Goal: Task Accomplishment & Management: Complete application form

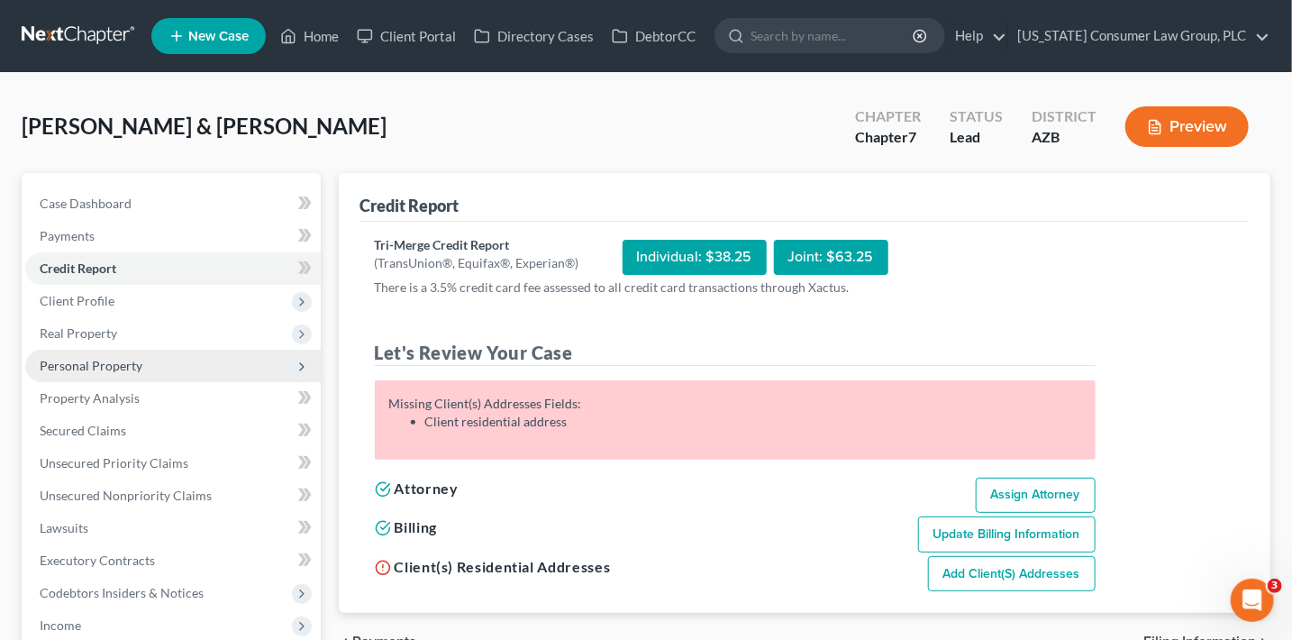
click at [120, 360] on span "Personal Property" at bounding box center [91, 365] width 103 height 15
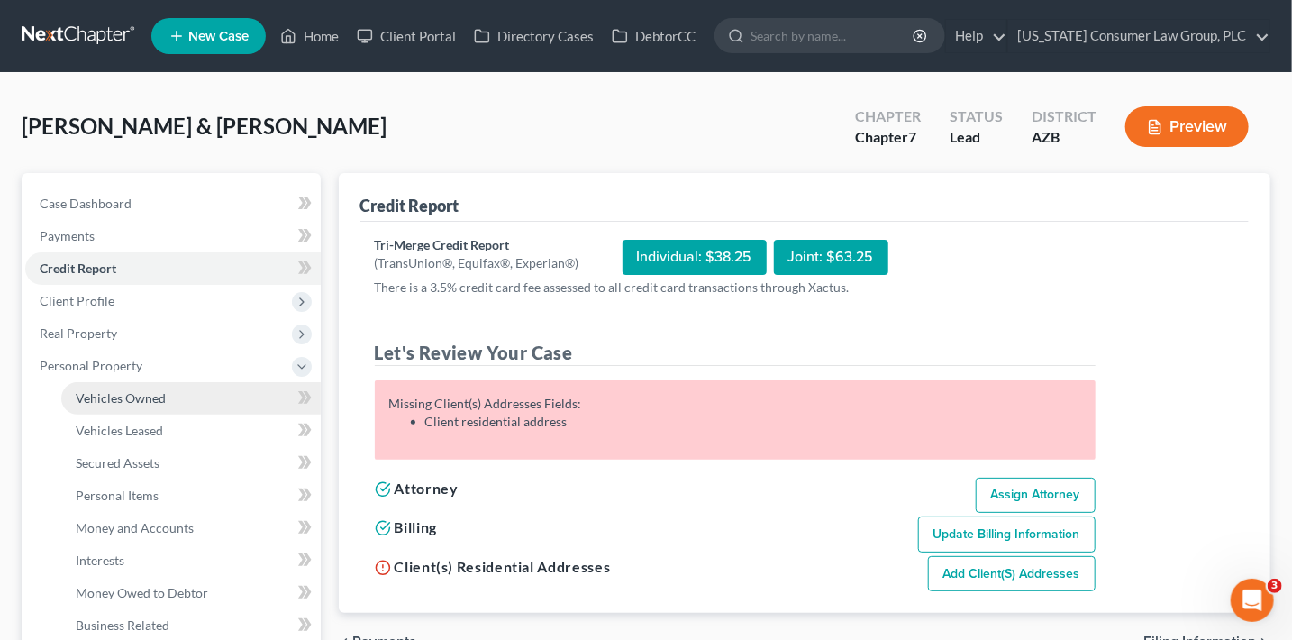
click at [143, 395] on span "Vehicles Owned" at bounding box center [121, 397] width 90 height 15
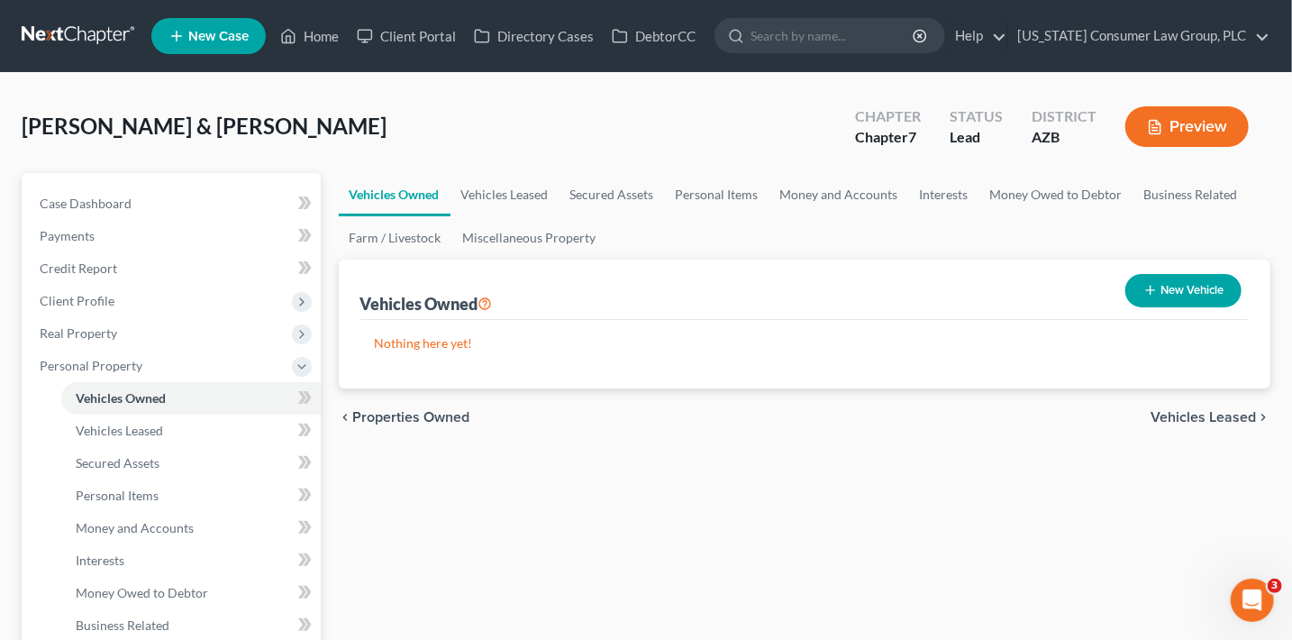
click at [1155, 288] on button "New Vehicle" at bounding box center [1183, 290] width 116 height 33
select select "0"
select select "2"
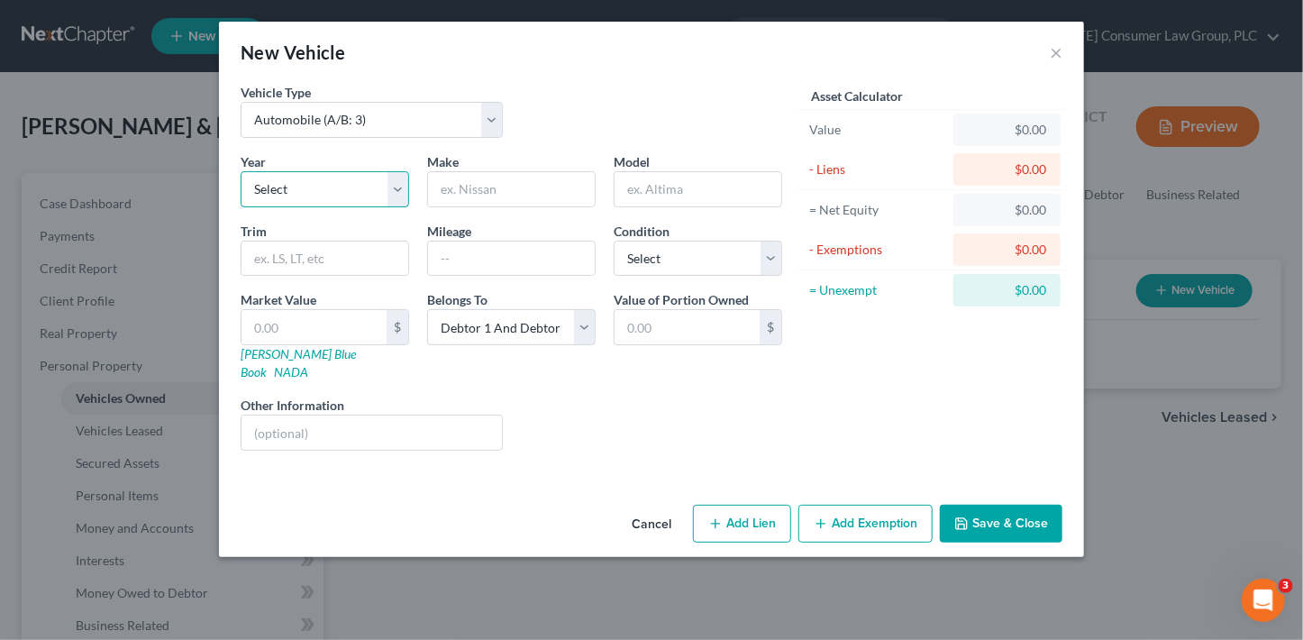
click at [349, 186] on select "Select 2026 2025 2024 2023 2022 2021 2020 2019 2018 2017 2016 2015 2014 2013 20…" at bounding box center [325, 189] width 168 height 36
select select "2"
click at [241, 171] on select "Select 2026 2025 2024 2023 2022 2021 2020 2019 2018 2017 2016 2015 2014 2013 20…" at bounding box center [325, 189] width 168 height 36
click at [357, 121] on select "Select Automobile (A/B: 3) Truck (A/B: 3) Trailer (A/B: 4) Watercraft (A/B: 4) …" at bounding box center [372, 120] width 262 height 36
select select "1"
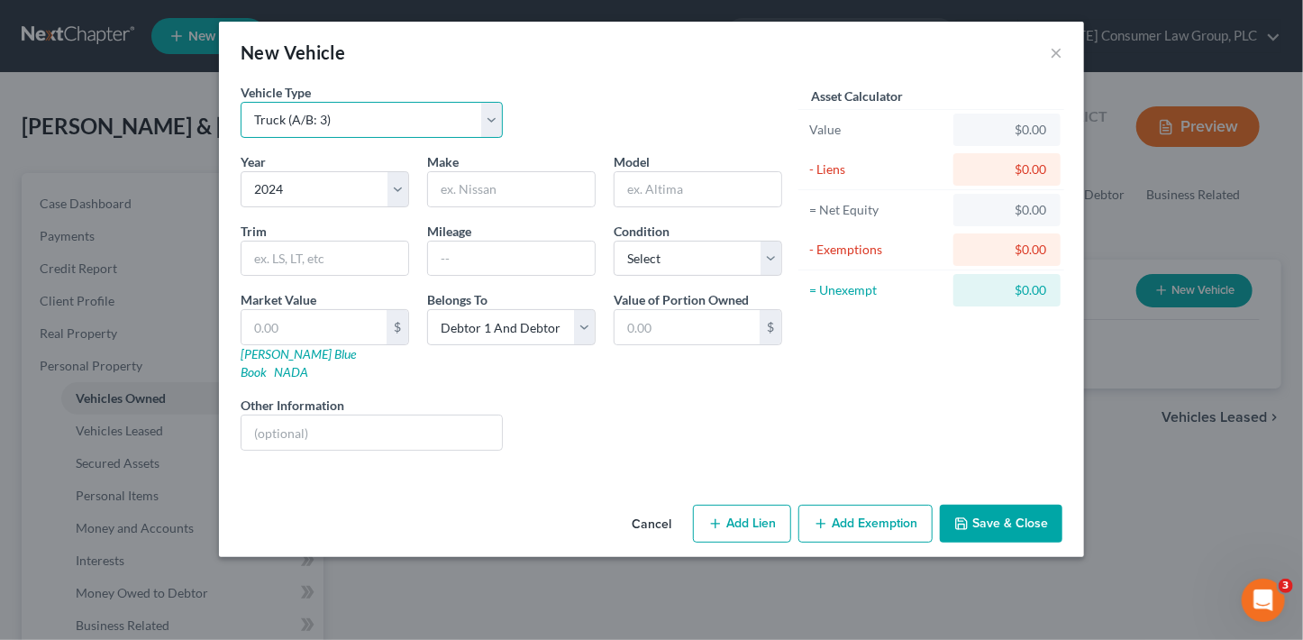
click at [241, 102] on select "Select Automobile (A/B: 3) Truck (A/B: 3) Trailer (A/B: 4) Watercraft (A/B: 4) …" at bounding box center [372, 120] width 262 height 36
click at [518, 184] on input "text" at bounding box center [511, 189] width 167 height 34
type input "Ford"
type input "F350"
select select "3"
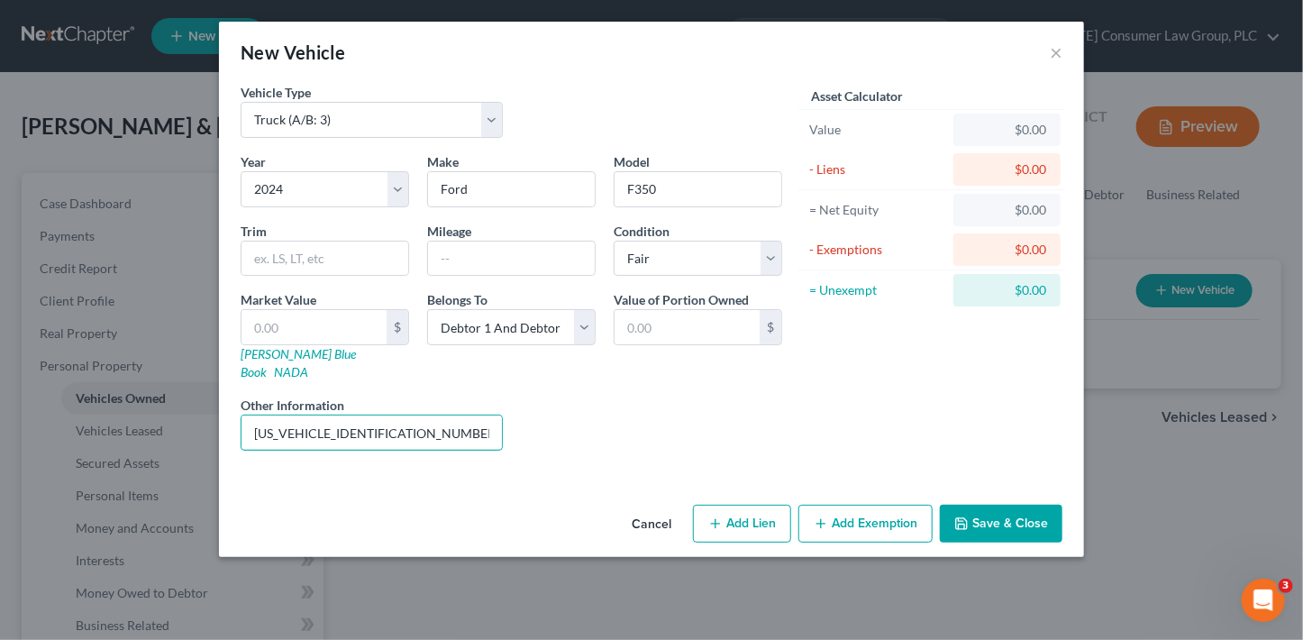
type input "[US_VEHICLE_IDENTIFICATION_NUMBER]"
click at [764, 507] on button "Add Lien" at bounding box center [742, 524] width 98 height 38
select select "2"
select select "0"
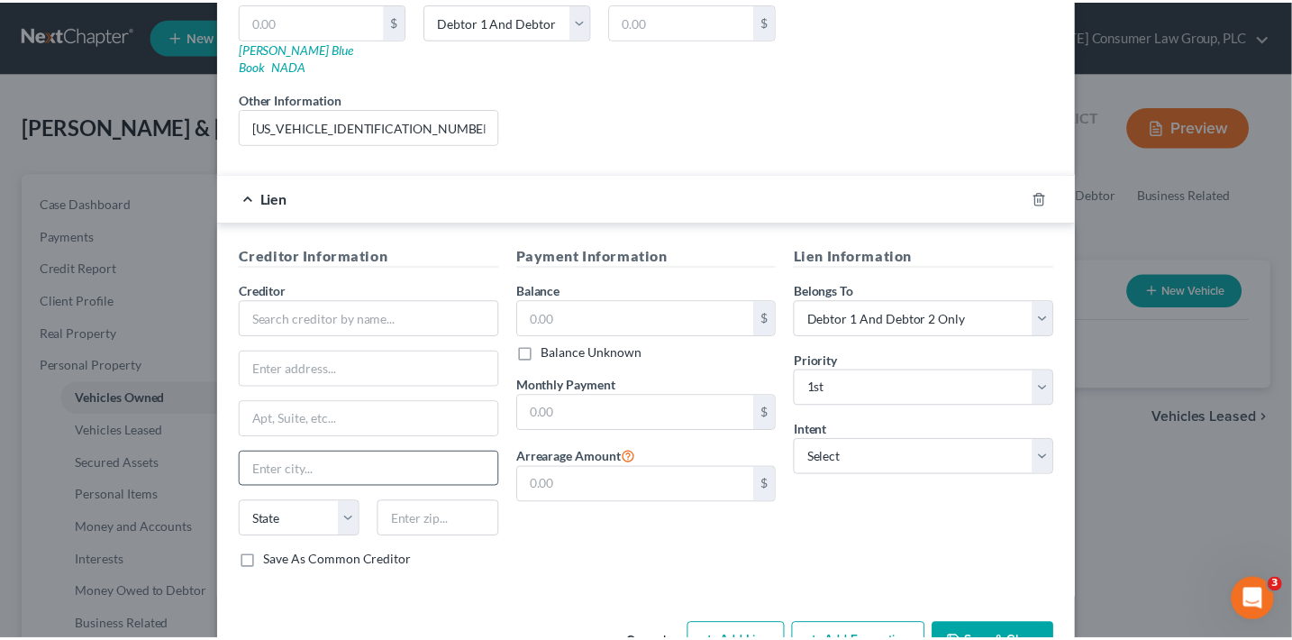
scroll to position [342, 0]
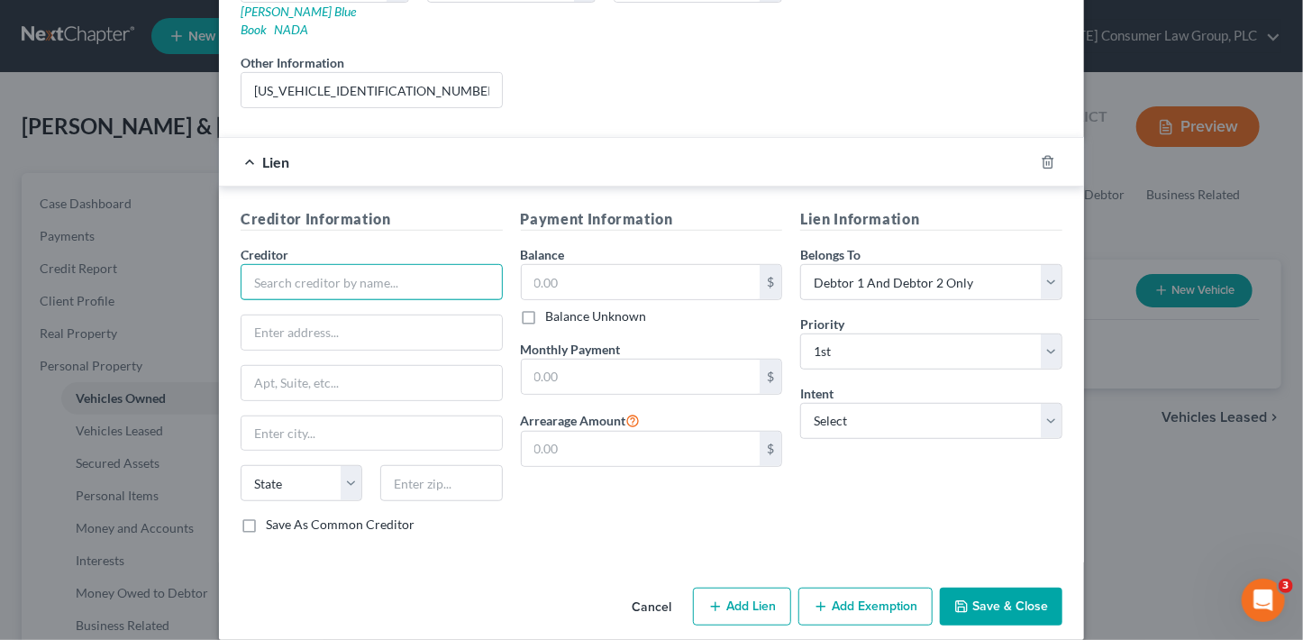
click at [360, 264] on input "text" at bounding box center [372, 282] width 262 height 36
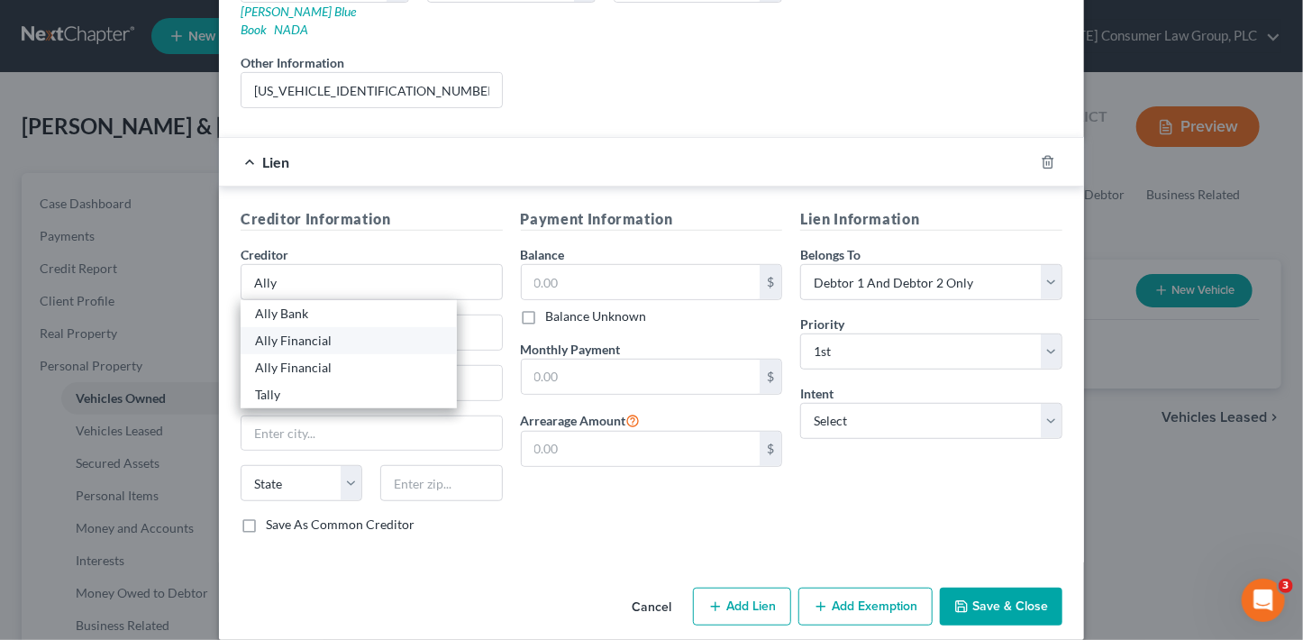
click at [316, 332] on div "Ally Financial" at bounding box center [348, 341] width 187 height 18
type input "Ally Financial"
type input "[GEOGRAPHIC_DATA]"
select select "23"
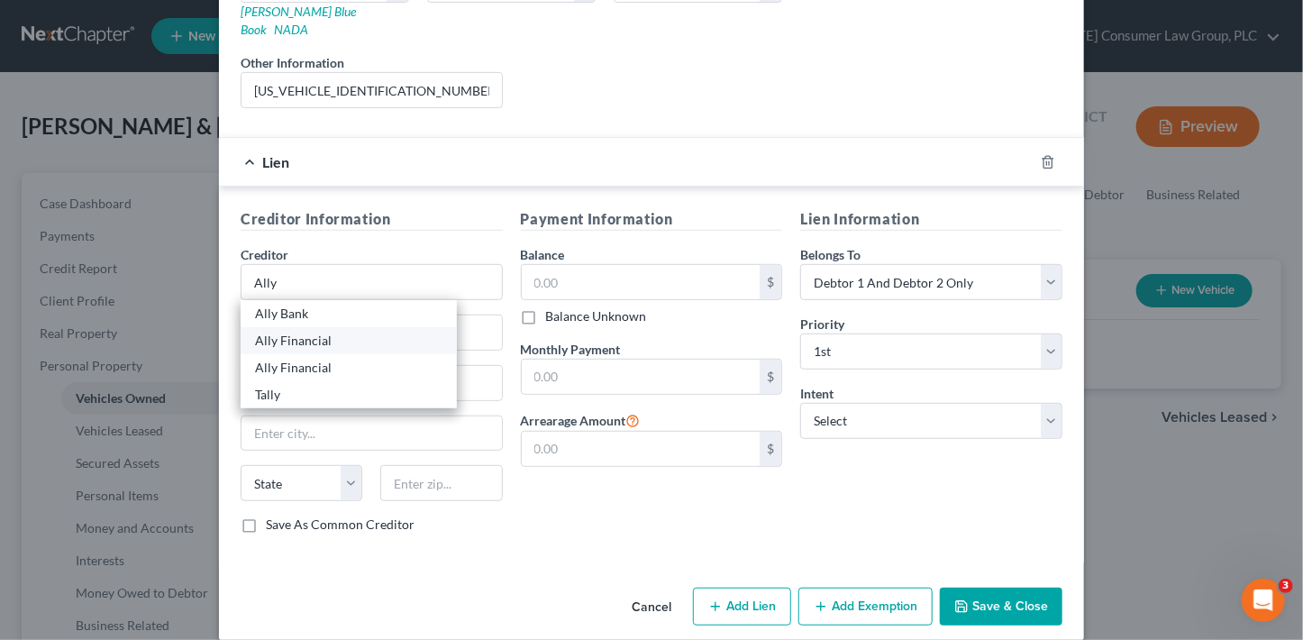
type input "48243"
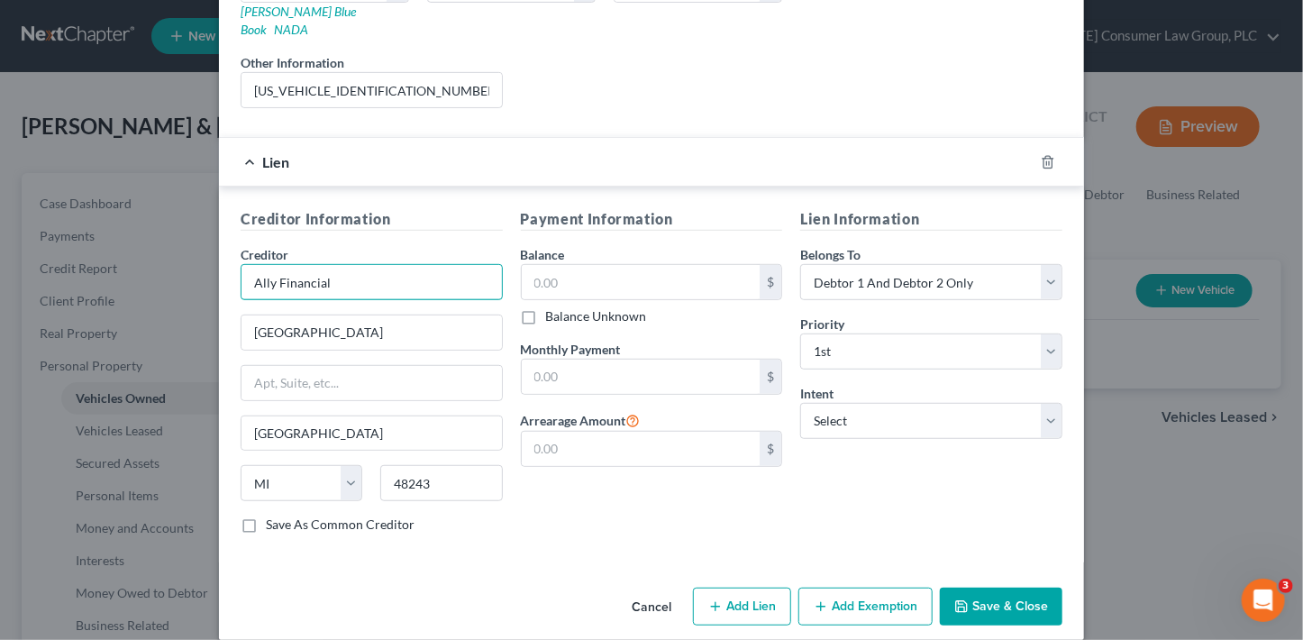
click at [348, 264] on input "Ally Financial" at bounding box center [372, 282] width 262 height 36
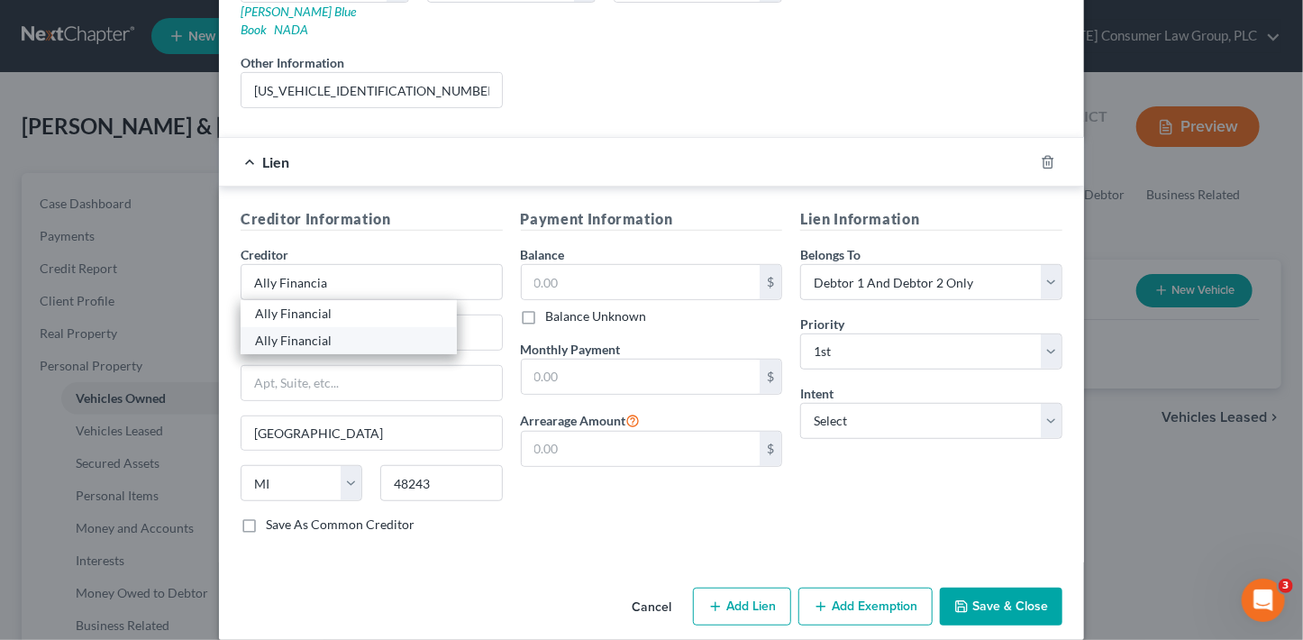
click at [350, 332] on div "Ally Financial" at bounding box center [348, 341] width 187 height 18
type input "Ally Financial"
type input "P.O. Box 380901"
type input "[GEOGRAPHIC_DATA]"
select select "24"
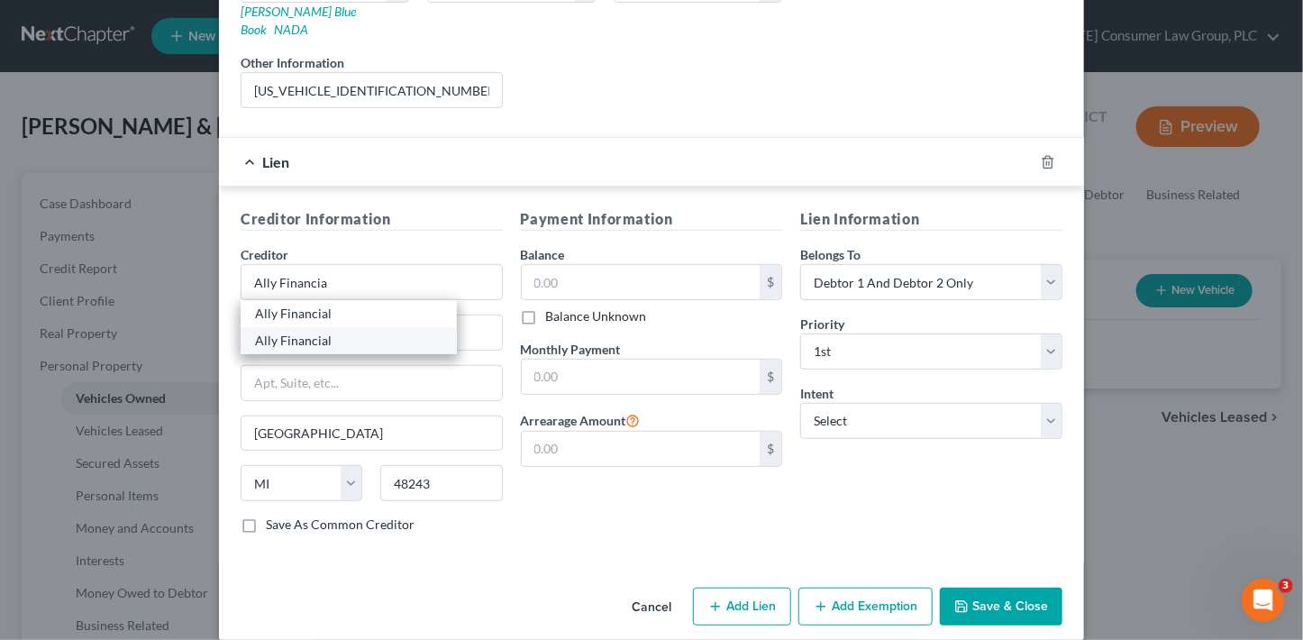
type input "55438"
click at [600, 265] on input "text" at bounding box center [641, 282] width 239 height 34
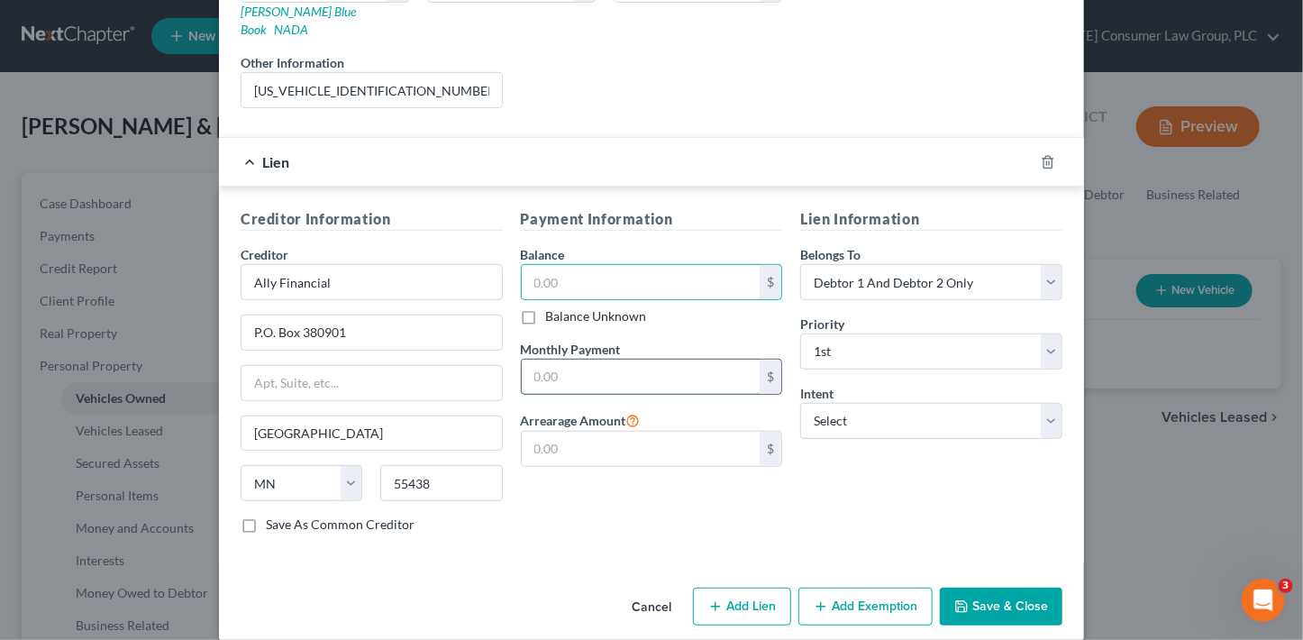
click at [588, 359] on input "text" at bounding box center [641, 376] width 239 height 34
type input "1,234"
click at [569, 432] on input "text" at bounding box center [641, 449] width 239 height 34
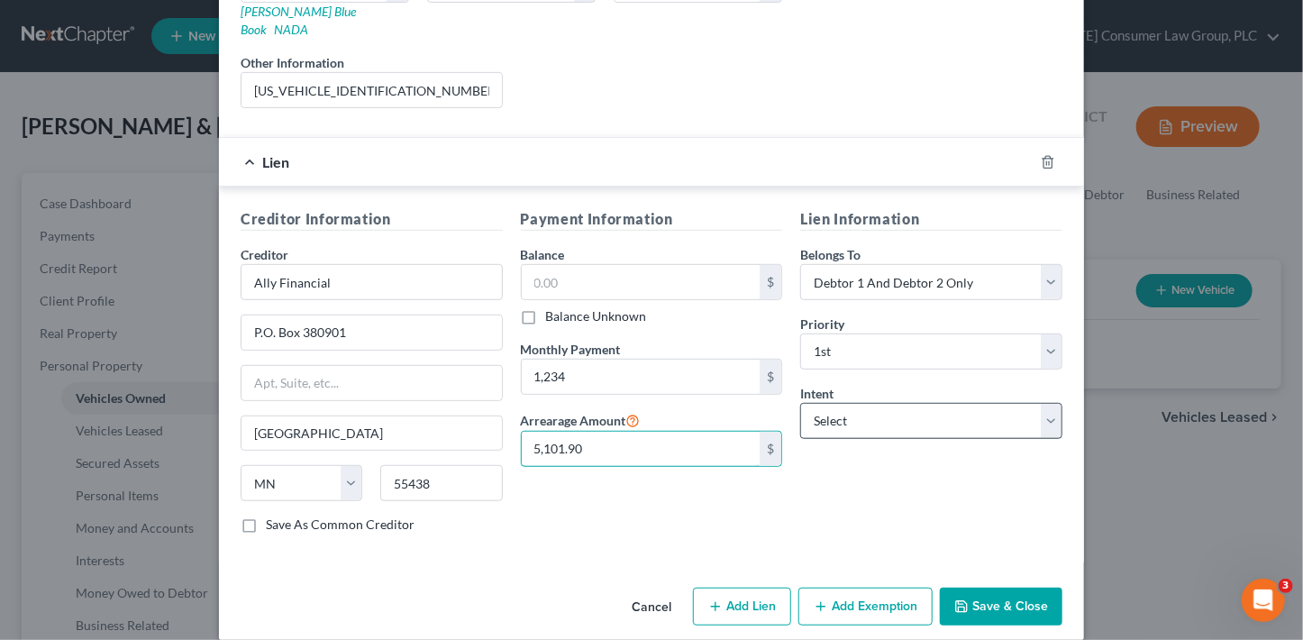
type input "5,101.90"
click at [895, 406] on select "Select Surrender Redeem Reaffirm Avoid Other" at bounding box center [931, 421] width 262 height 36
select select "2"
click at [800, 403] on select "Select Surrender Redeem Reaffirm Avoid Other" at bounding box center [931, 421] width 262 height 36
click at [570, 307] on label "Balance Unknown" at bounding box center [596, 316] width 101 height 18
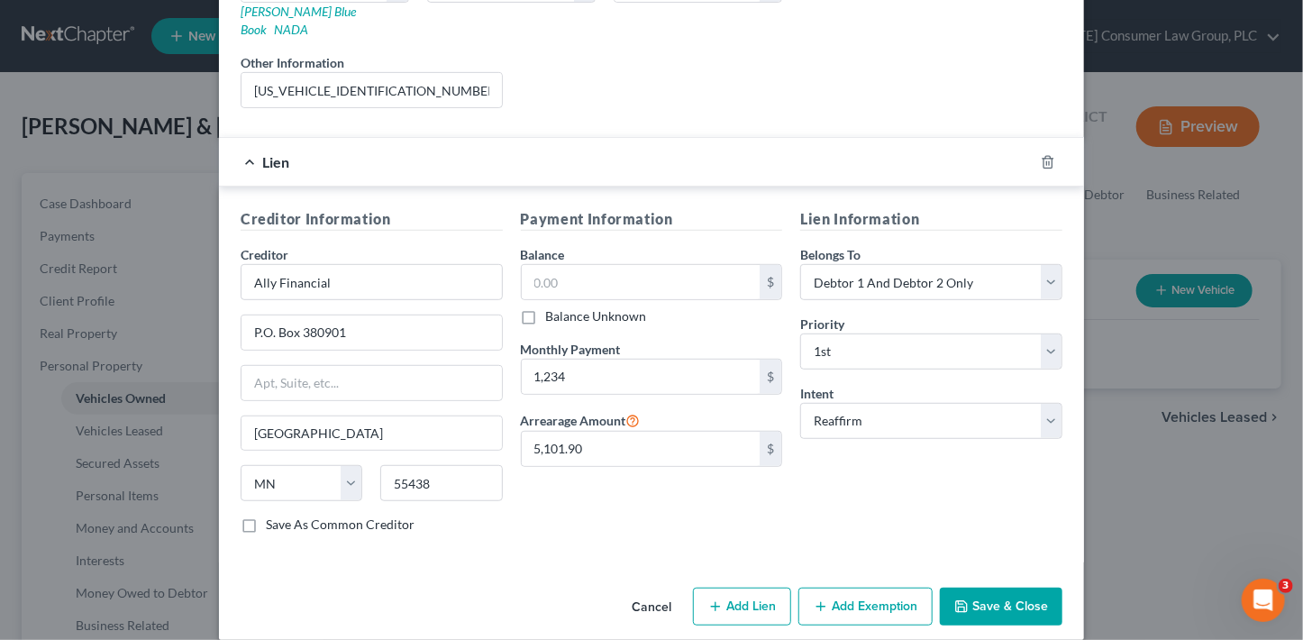
click at [565, 307] on input "Balance Unknown" at bounding box center [559, 313] width 12 height 12
checkbox input "true"
type input "0.00"
click at [995, 587] on button "Save & Close" at bounding box center [1001, 606] width 123 height 38
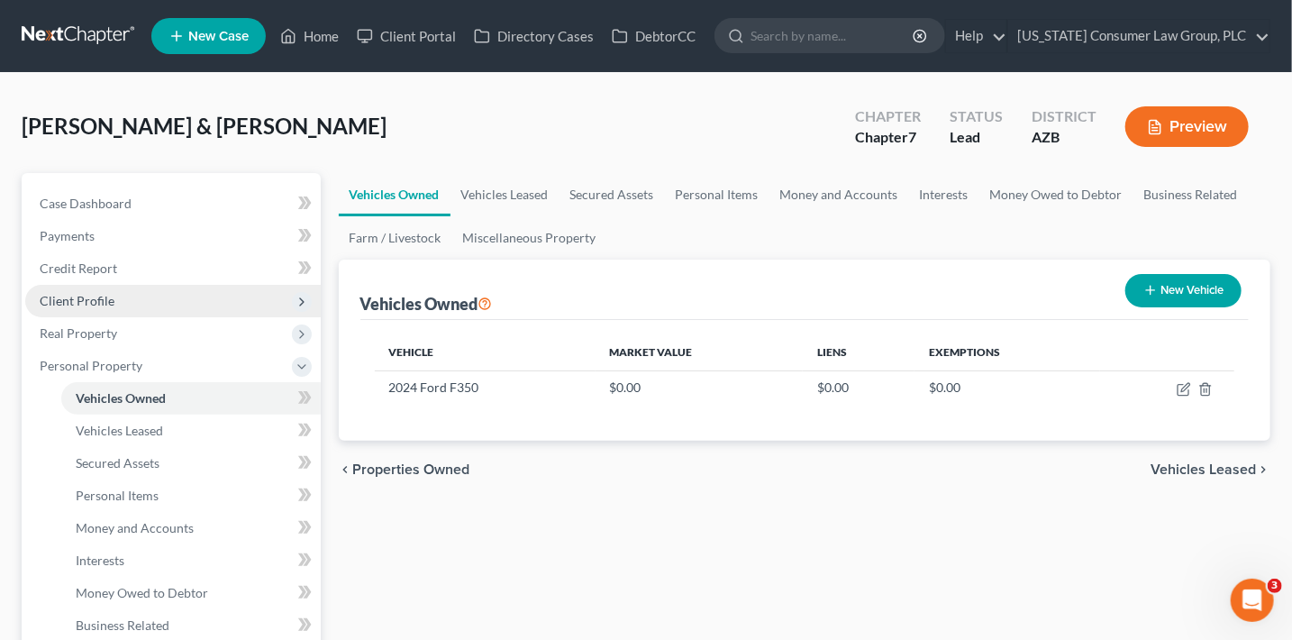
click at [92, 295] on span "Client Profile" at bounding box center [77, 300] width 75 height 15
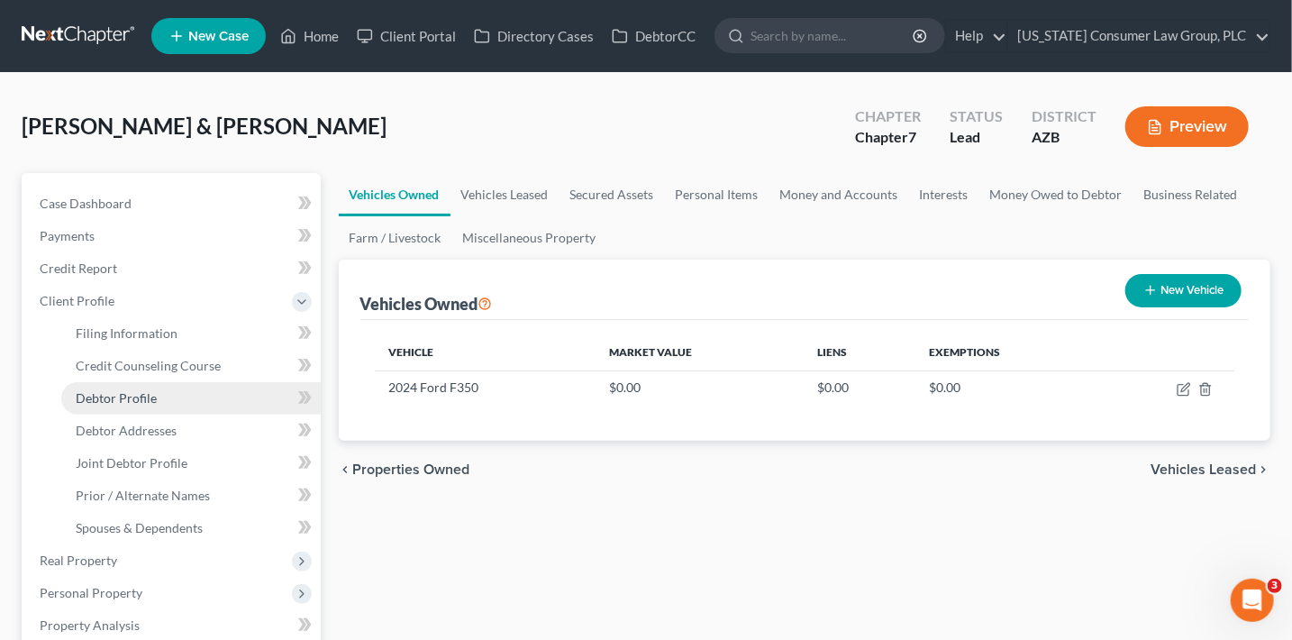
click at [197, 393] on link "Debtor Profile" at bounding box center [190, 398] width 259 height 32
select select "1"
select select "4"
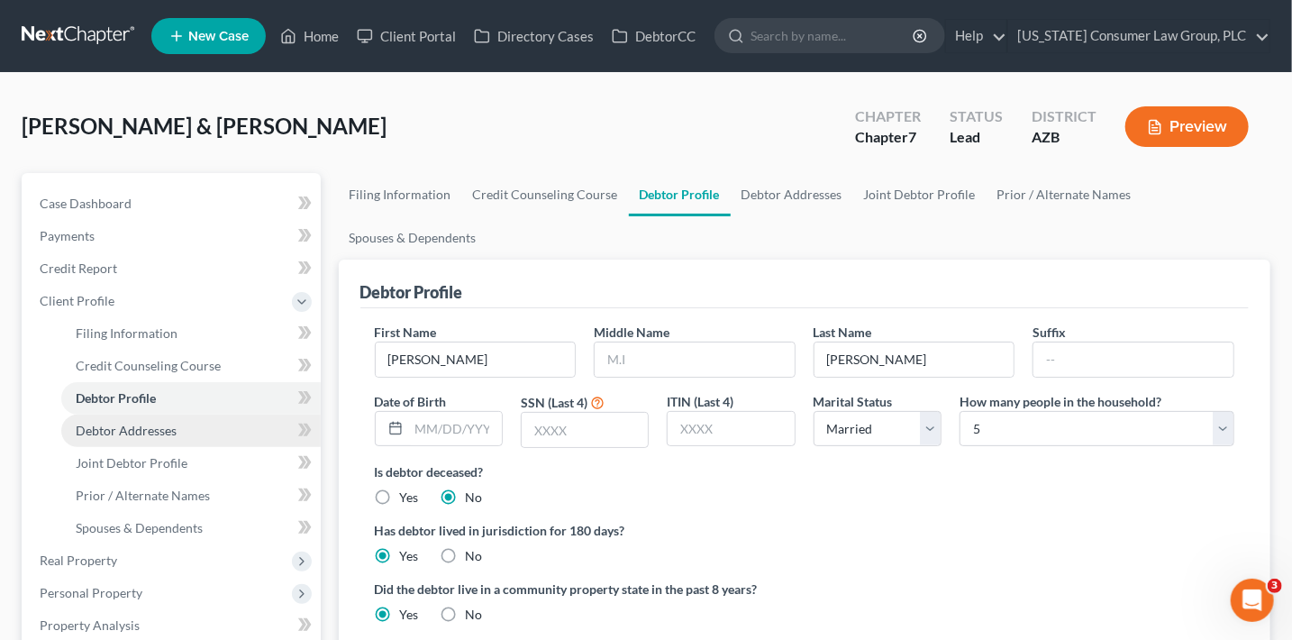
click at [205, 425] on link "Debtor Addresses" at bounding box center [190, 430] width 259 height 32
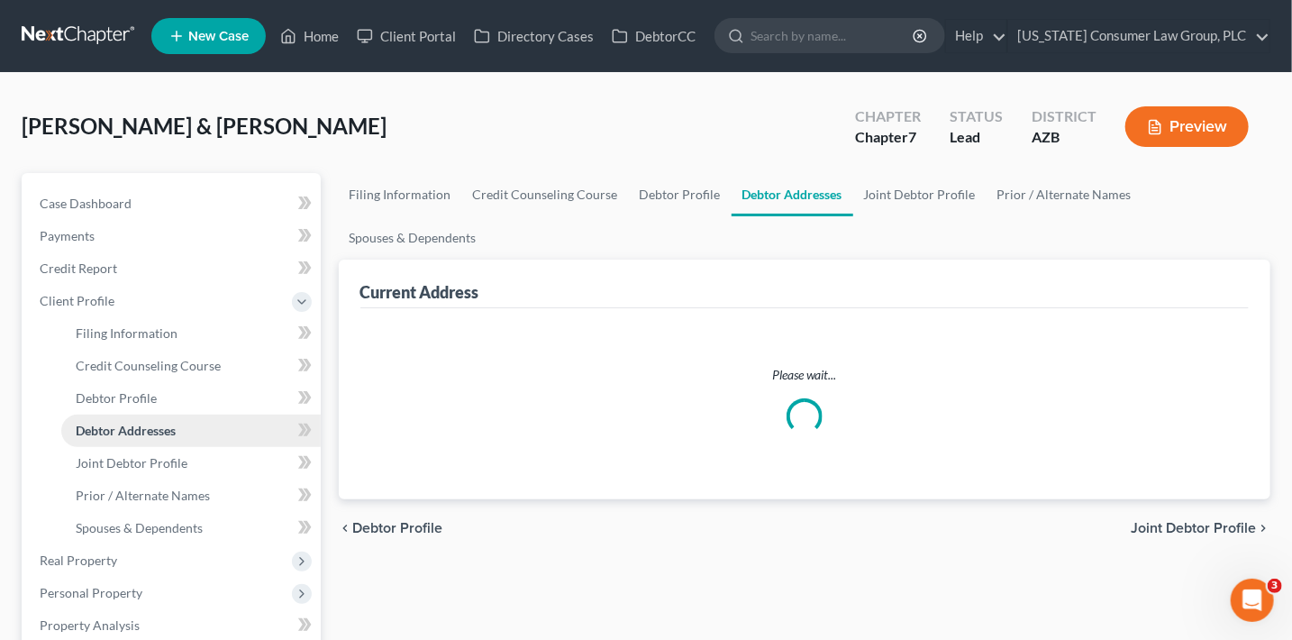
select select "0"
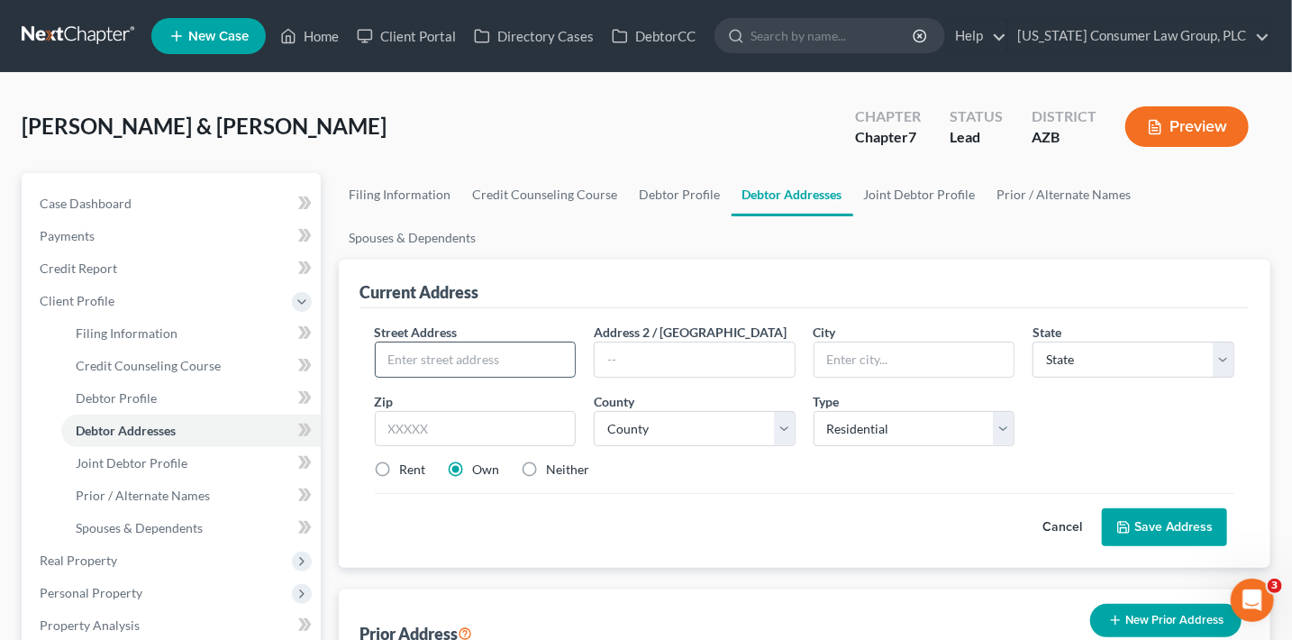
click at [463, 353] on input "text" at bounding box center [476, 359] width 200 height 34
type input "[STREET_ADDRESS][PERSON_NAME]"
type input "85388"
click at [836, 347] on input "text" at bounding box center [914, 359] width 200 height 34
type input "Surprise"
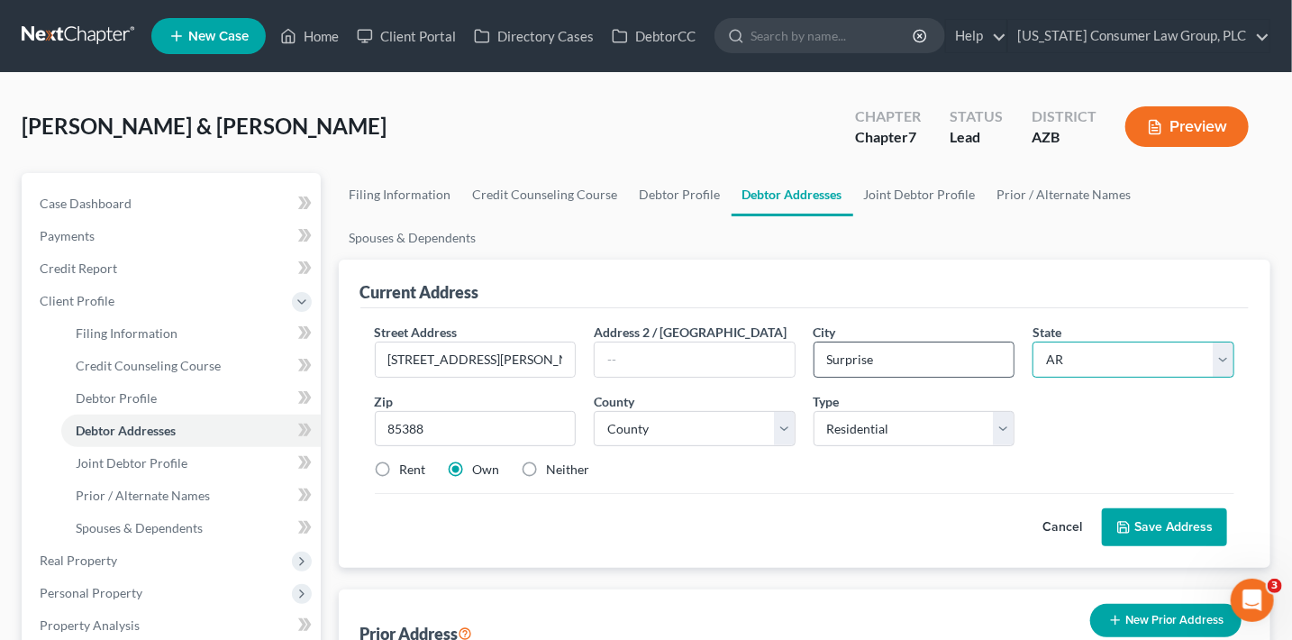
select select "3"
click at [723, 447] on div "Street Address * [STREET_ADDRESS][PERSON_NAME] * Surprise State * State [US_STA…" at bounding box center [805, 408] width 878 height 171
click at [731, 414] on select "County [GEOGRAPHIC_DATA] [GEOGRAPHIC_DATA] [GEOGRAPHIC_DATA] [GEOGRAPHIC_DATA] …" at bounding box center [695, 429] width 202 height 36
select select "7"
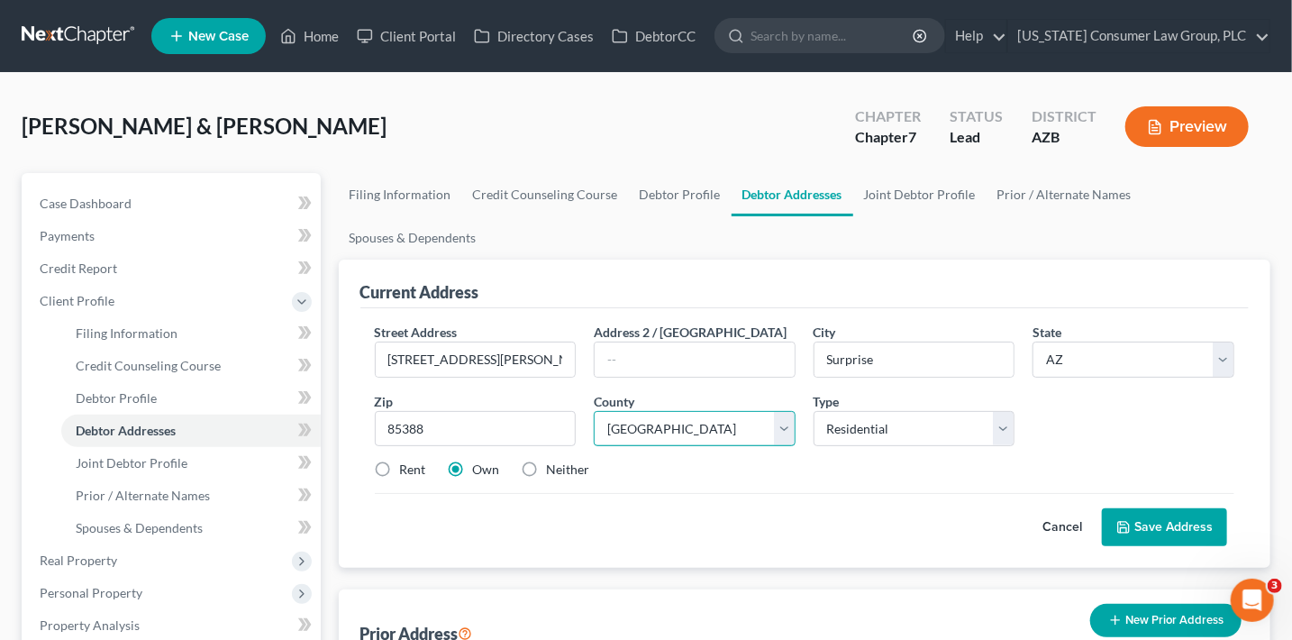
click at [594, 411] on select "County [GEOGRAPHIC_DATA] [GEOGRAPHIC_DATA] [GEOGRAPHIC_DATA] [GEOGRAPHIC_DATA] …" at bounding box center [695, 429] width 202 height 36
click at [1141, 520] on button "Save Address" at bounding box center [1164, 527] width 125 height 38
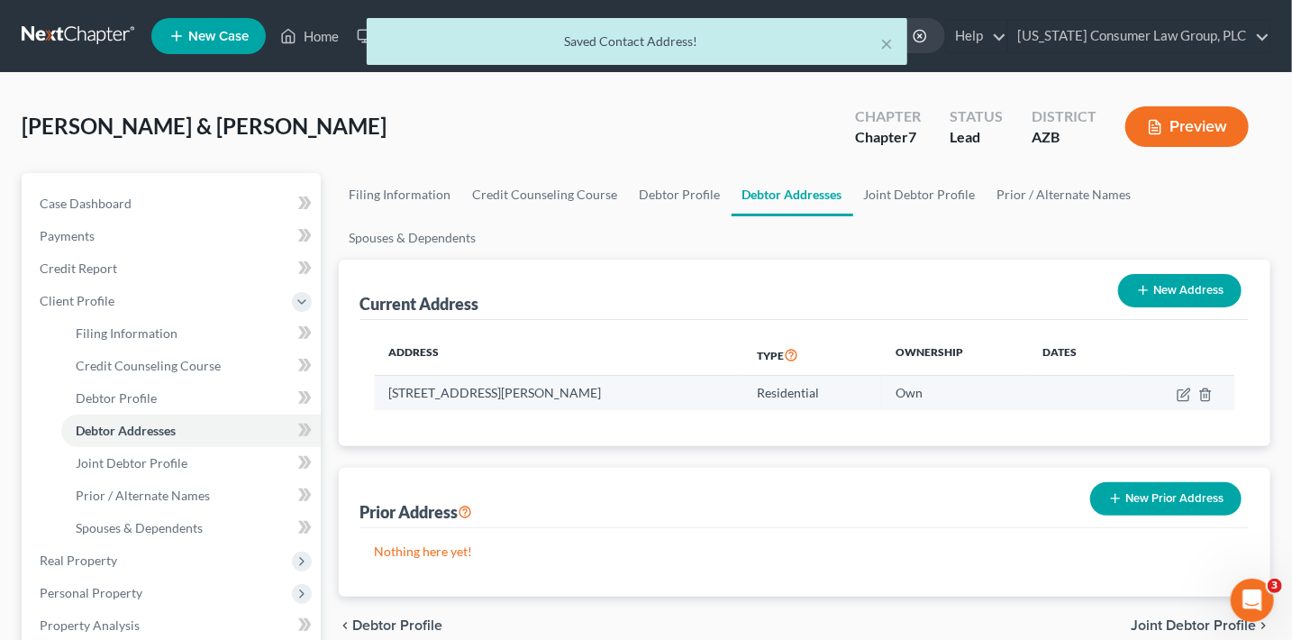
drag, startPoint x: 641, startPoint y: 389, endPoint x: 387, endPoint y: 389, distance: 254.1
click at [387, 389] on td "[STREET_ADDRESS][PERSON_NAME]" at bounding box center [559, 393] width 368 height 34
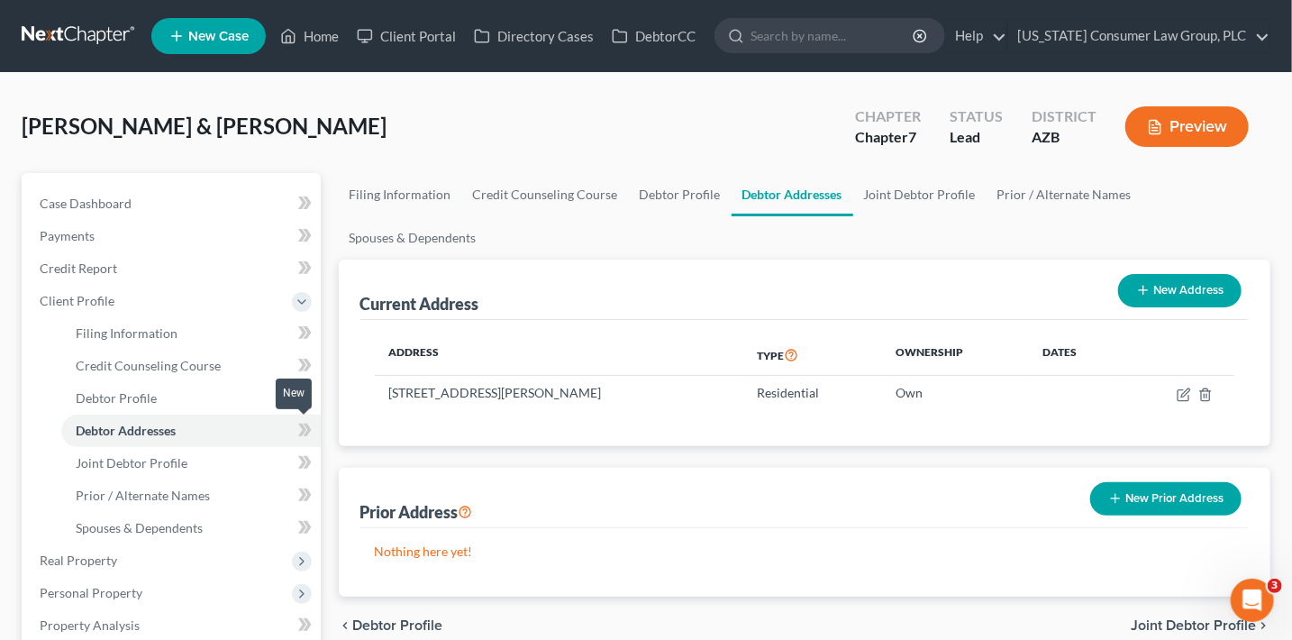
click at [318, 429] on span at bounding box center [305, 432] width 32 height 27
click at [207, 389] on link "Debtor Profile" at bounding box center [190, 398] width 259 height 32
select select "1"
select select "4"
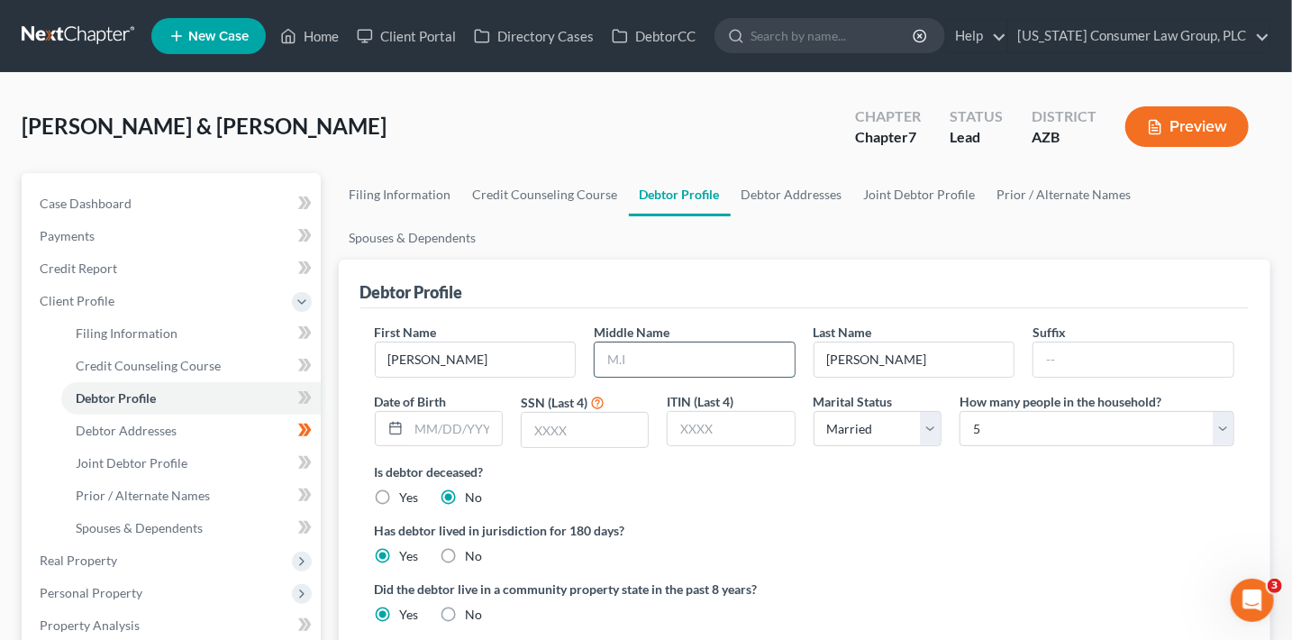
click at [615, 364] on input "text" at bounding box center [695, 359] width 200 height 34
type input "Guy"
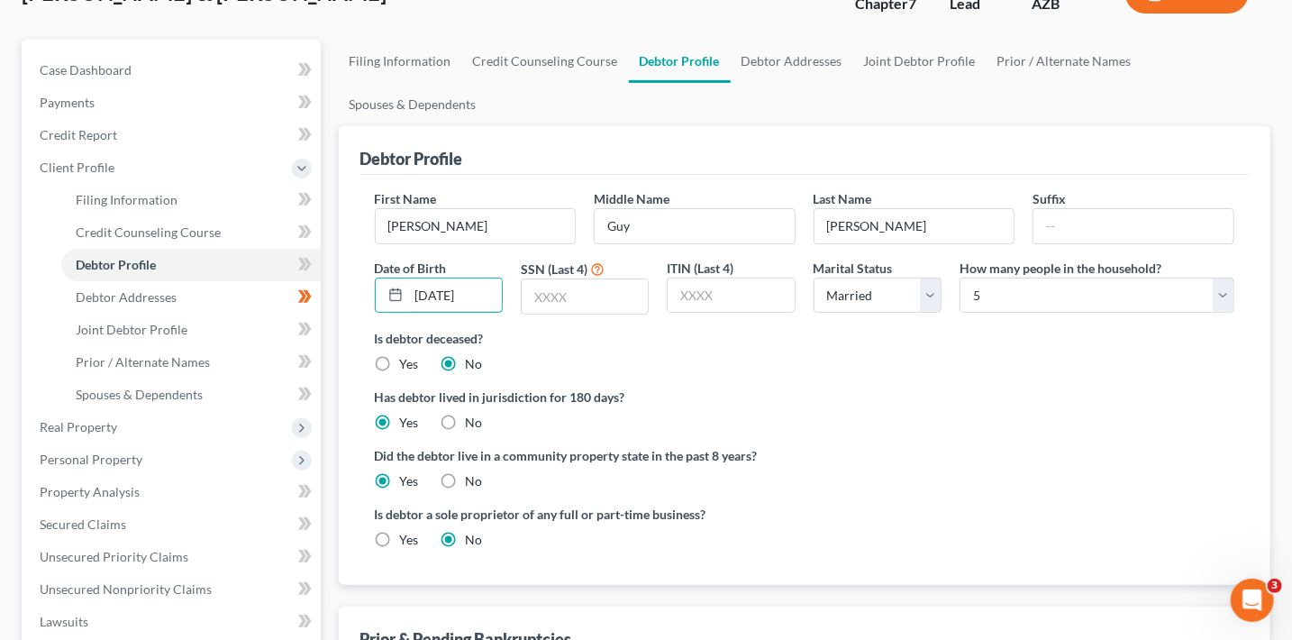
scroll to position [144, 0]
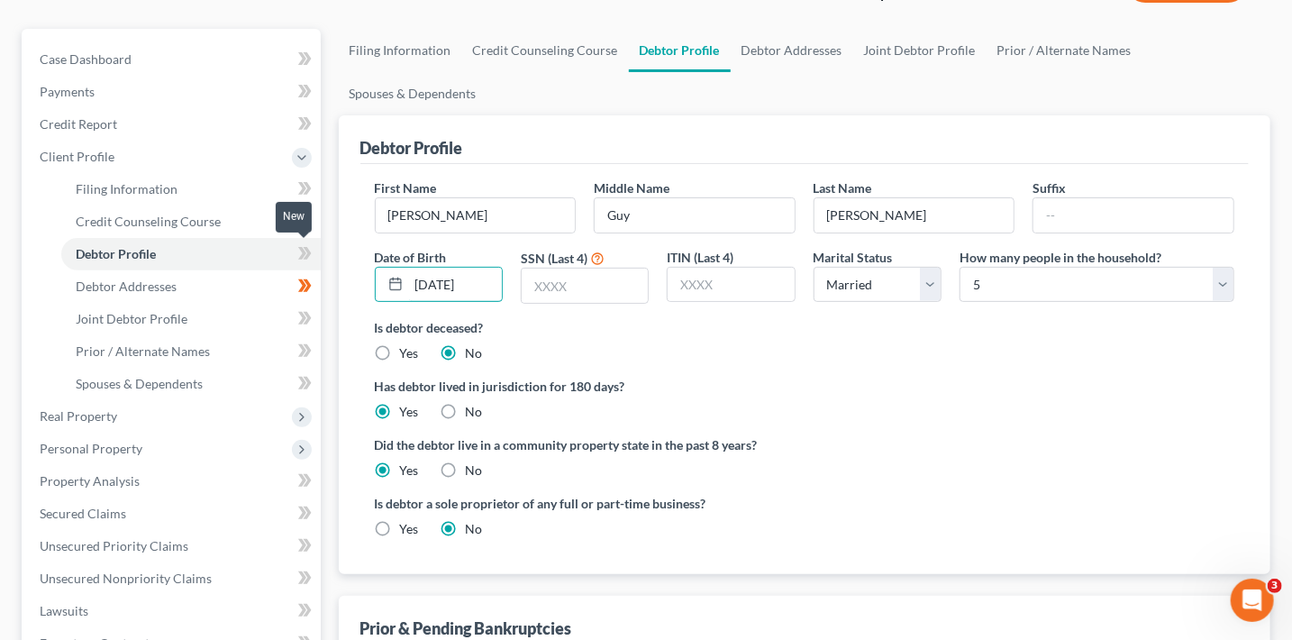
type input "[DATE]"
click at [305, 255] on icon at bounding box center [305, 253] width 14 height 23
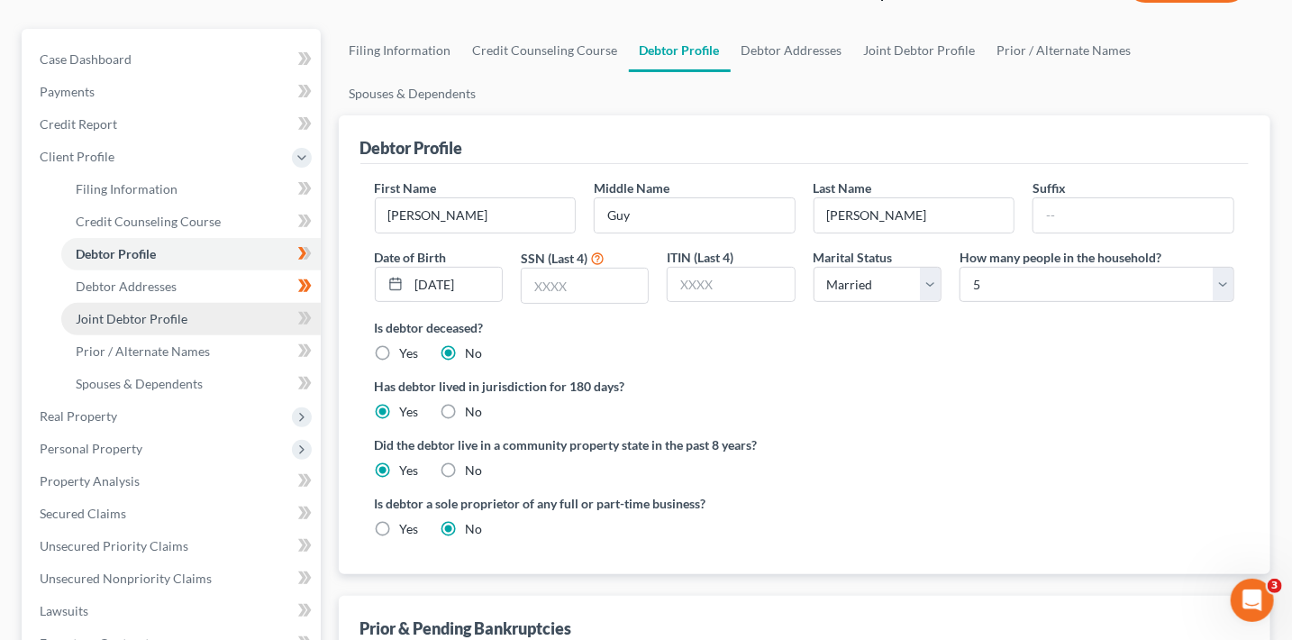
click at [258, 319] on link "Joint Debtor Profile" at bounding box center [190, 319] width 259 height 32
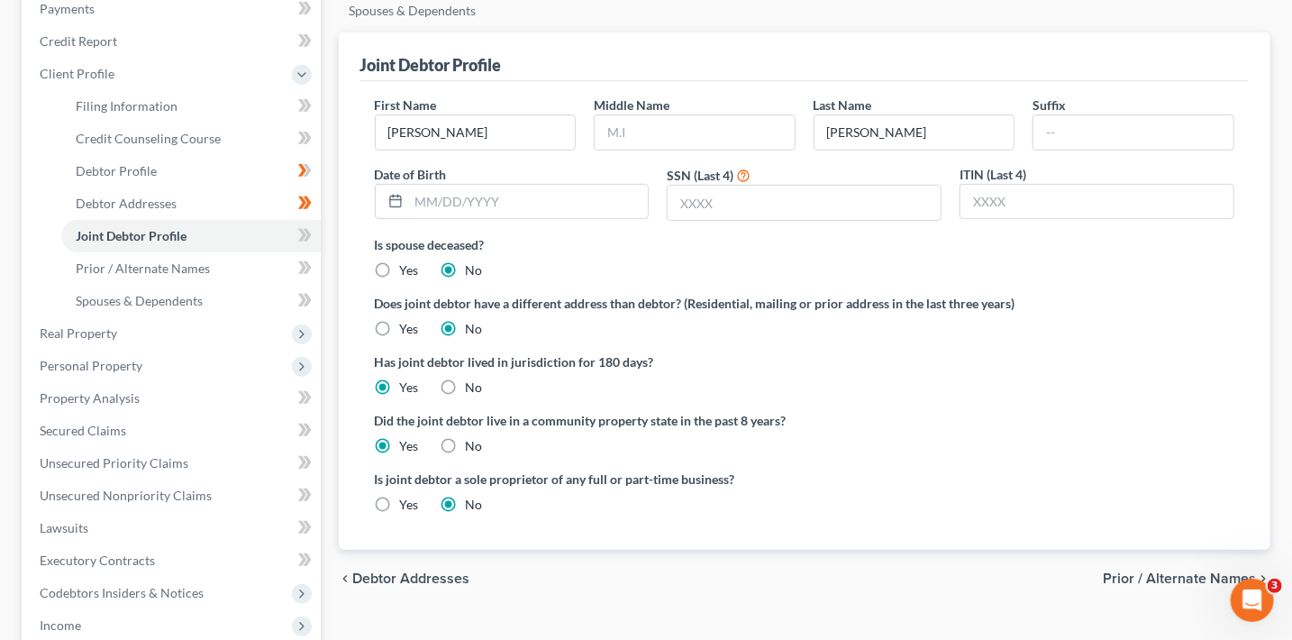
scroll to position [231, 0]
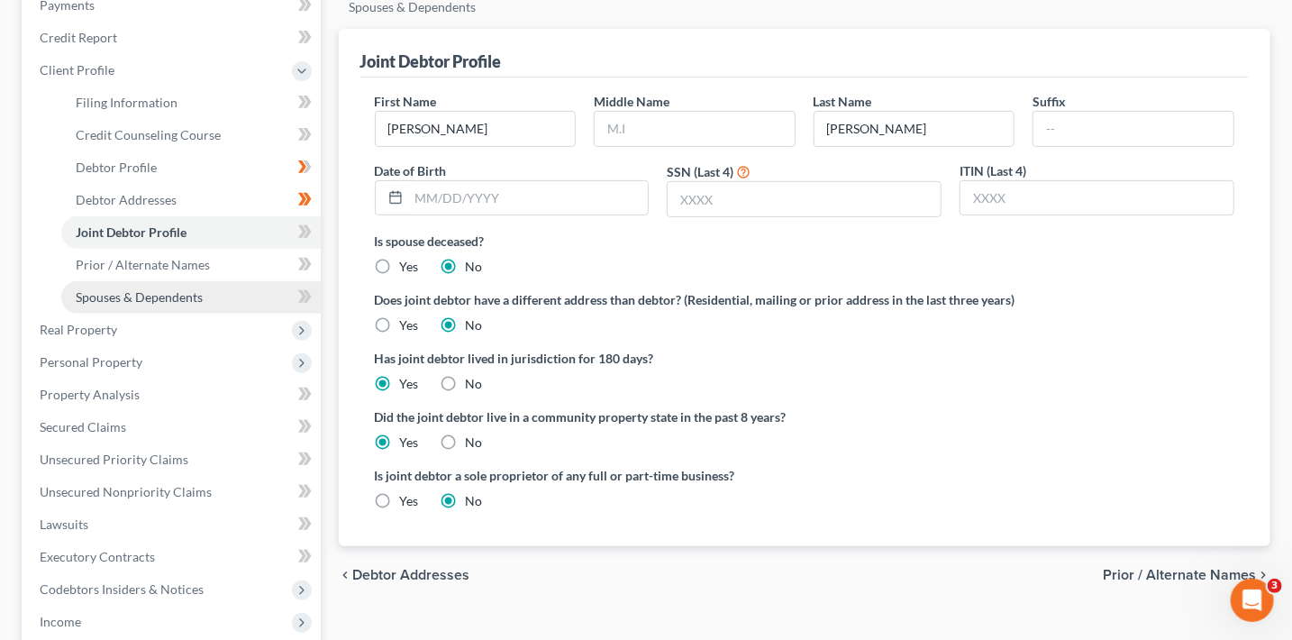
click at [241, 285] on link "Spouses & Dependents" at bounding box center [190, 297] width 259 height 32
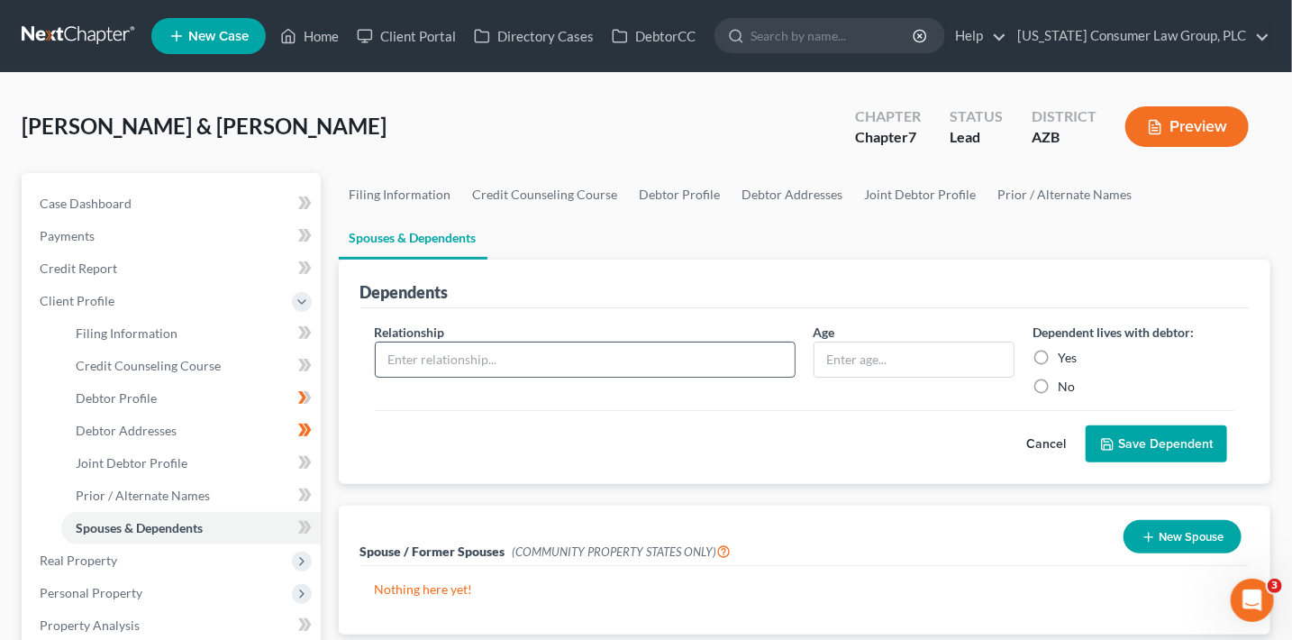
click at [680, 359] on input "text" at bounding box center [585, 359] width 419 height 34
type input "Child"
click at [1058, 350] on label "Yes" at bounding box center [1067, 358] width 19 height 18
click at [1065, 350] on input "Yes" at bounding box center [1071, 355] width 12 height 12
radio input "true"
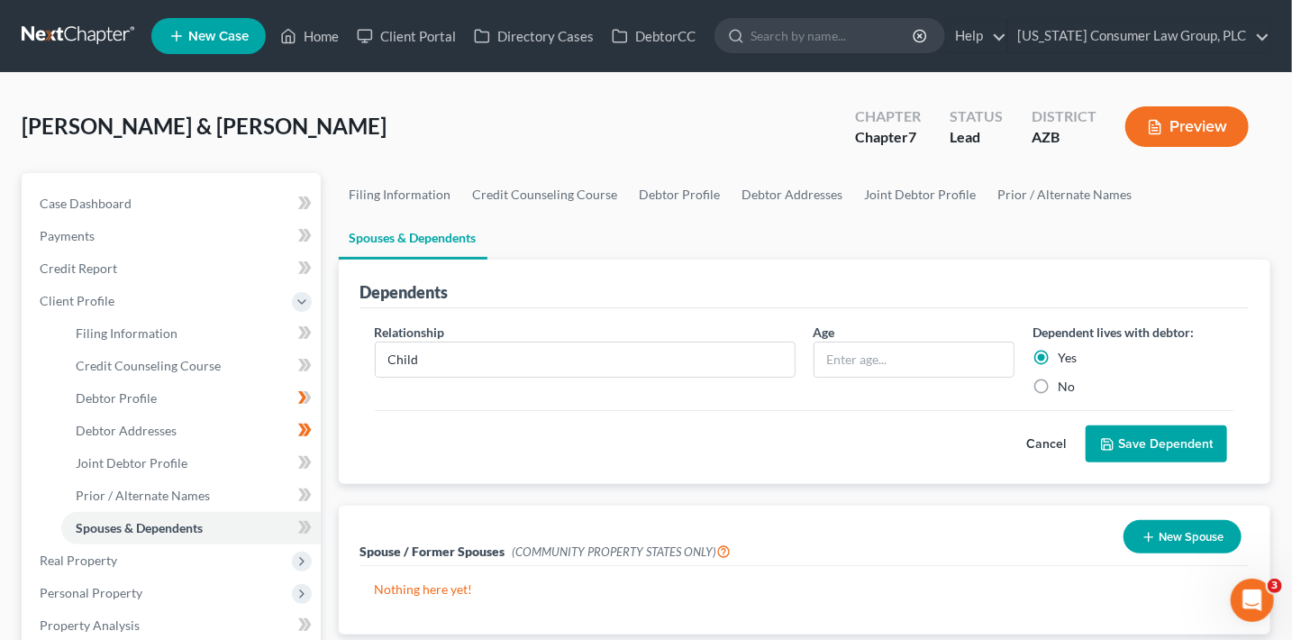
click at [1176, 438] on button "Save Dependent" at bounding box center [1156, 444] width 141 height 38
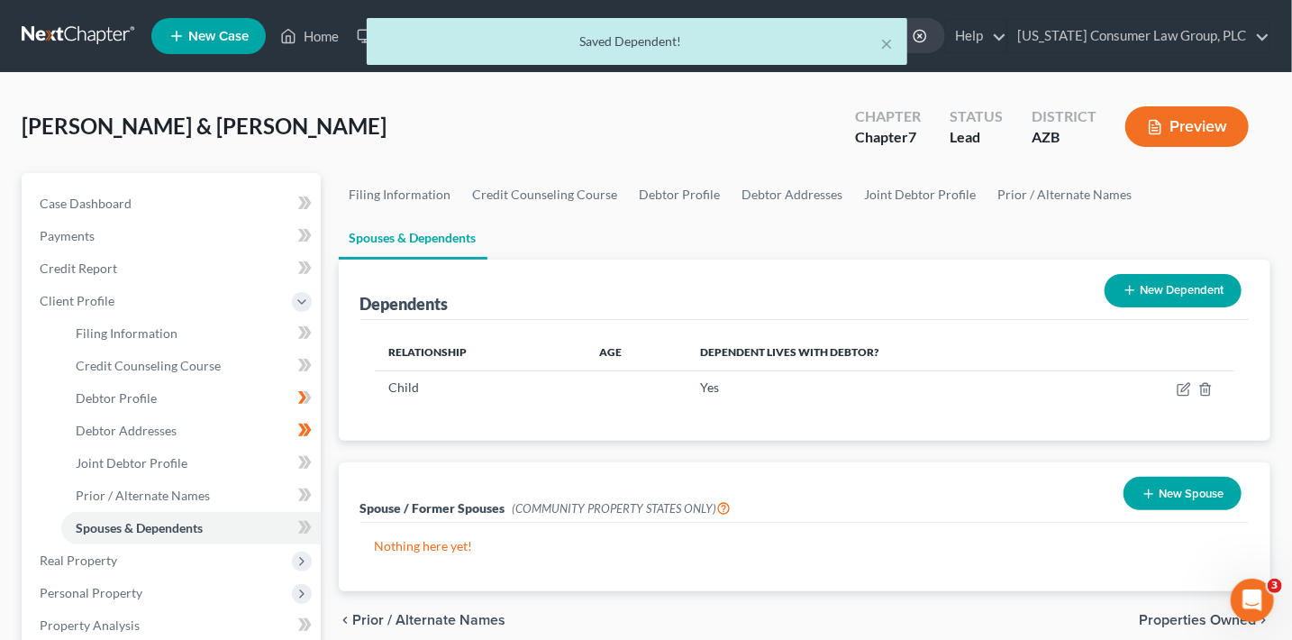
click at [1161, 286] on button "New Dependent" at bounding box center [1173, 290] width 137 height 33
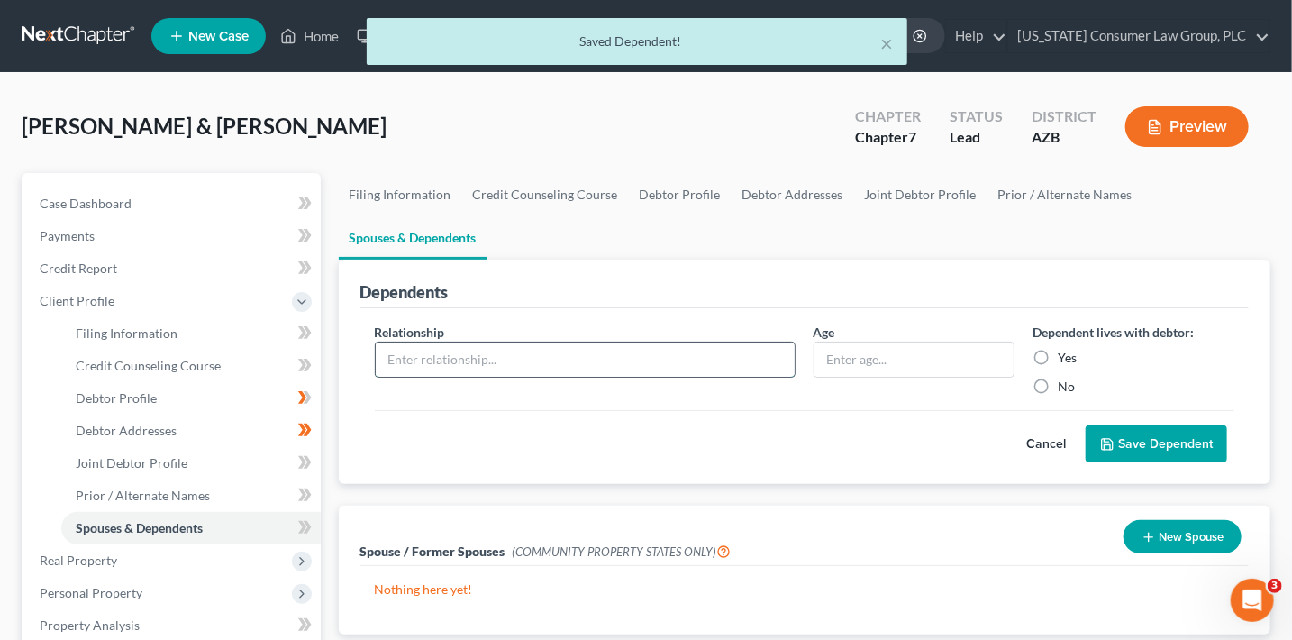
click at [536, 368] on input "text" at bounding box center [585, 359] width 419 height 34
type input "Child"
click at [1058, 358] on label "Yes" at bounding box center [1067, 358] width 19 height 18
click at [1065, 358] on input "Yes" at bounding box center [1071, 355] width 12 height 12
radio input "true"
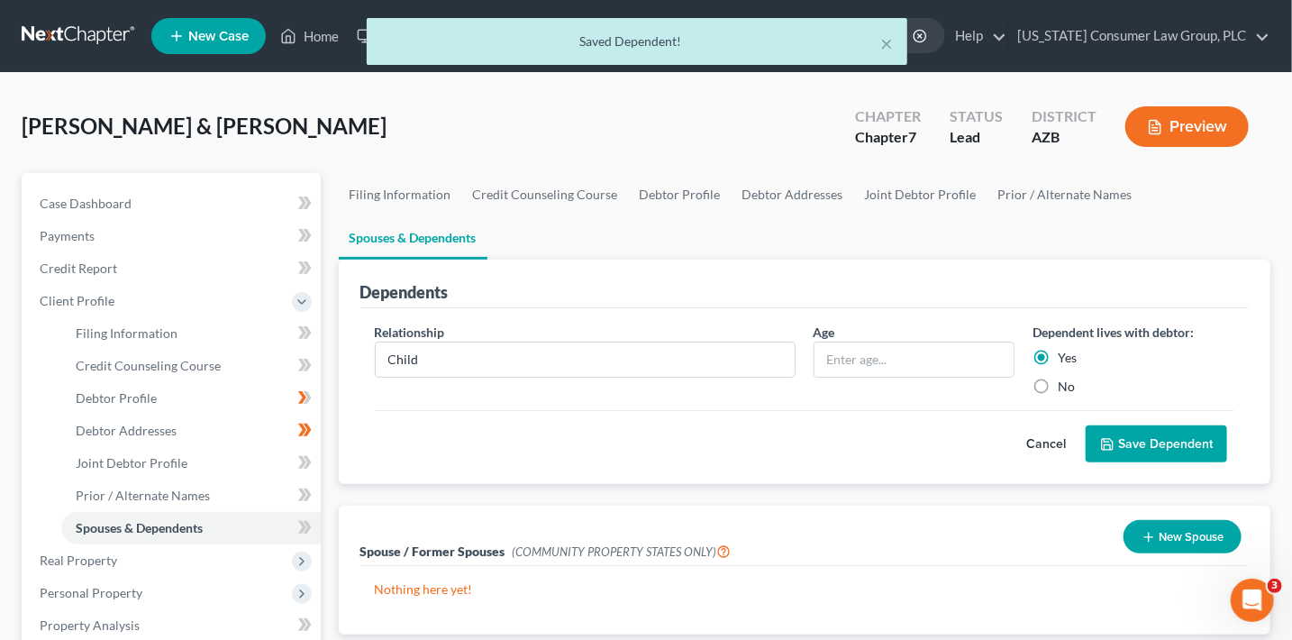
click at [1148, 438] on button "Save Dependent" at bounding box center [1156, 444] width 141 height 38
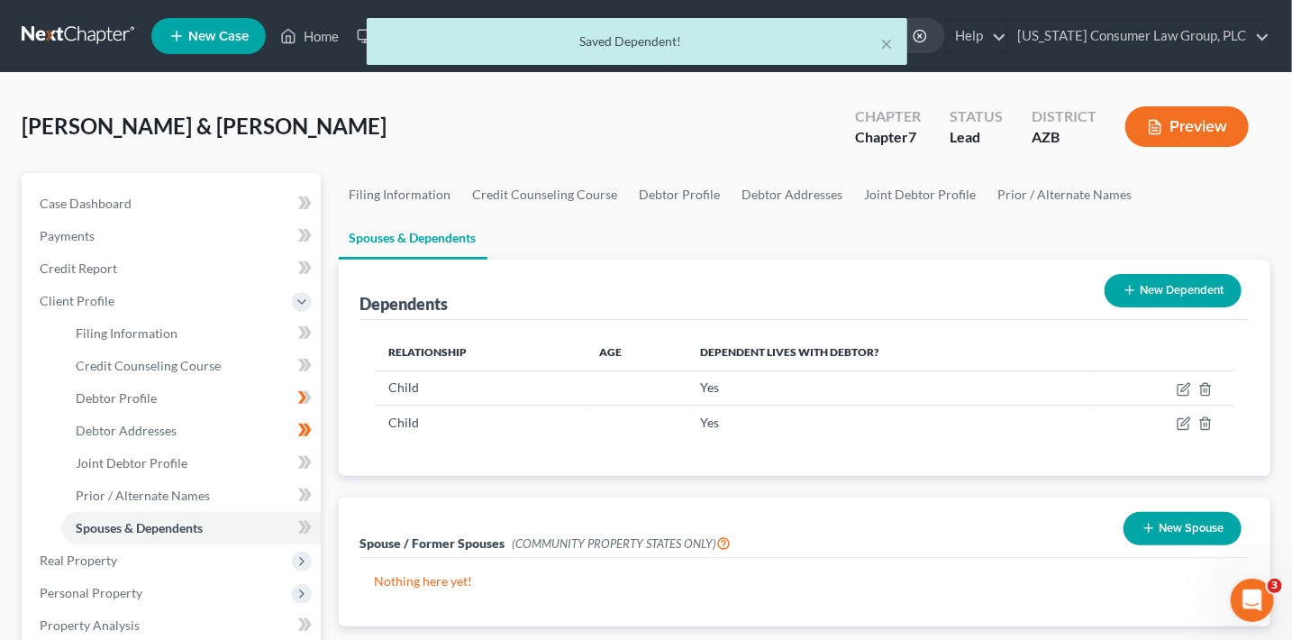
click at [1148, 277] on button "New Dependent" at bounding box center [1173, 290] width 137 height 33
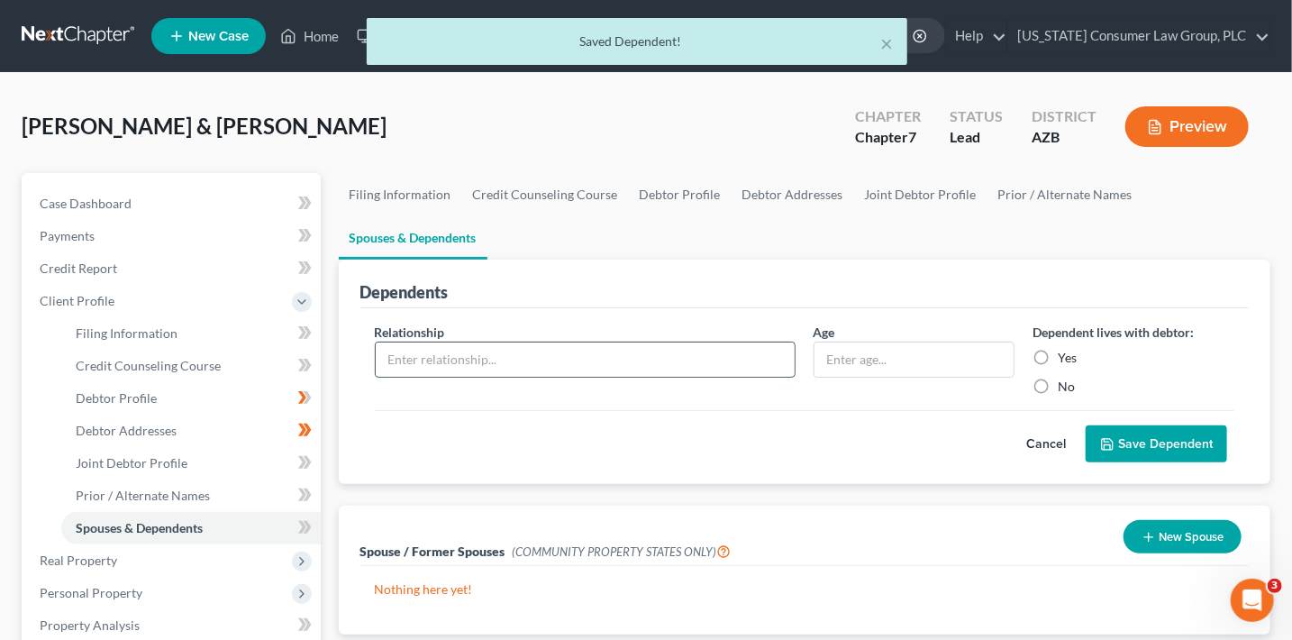
click at [480, 368] on input "text" at bounding box center [585, 359] width 419 height 34
type input "Child"
click at [1058, 356] on label "Yes" at bounding box center [1067, 358] width 19 height 18
click at [1065, 356] on input "Yes" at bounding box center [1071, 355] width 12 height 12
radio input "true"
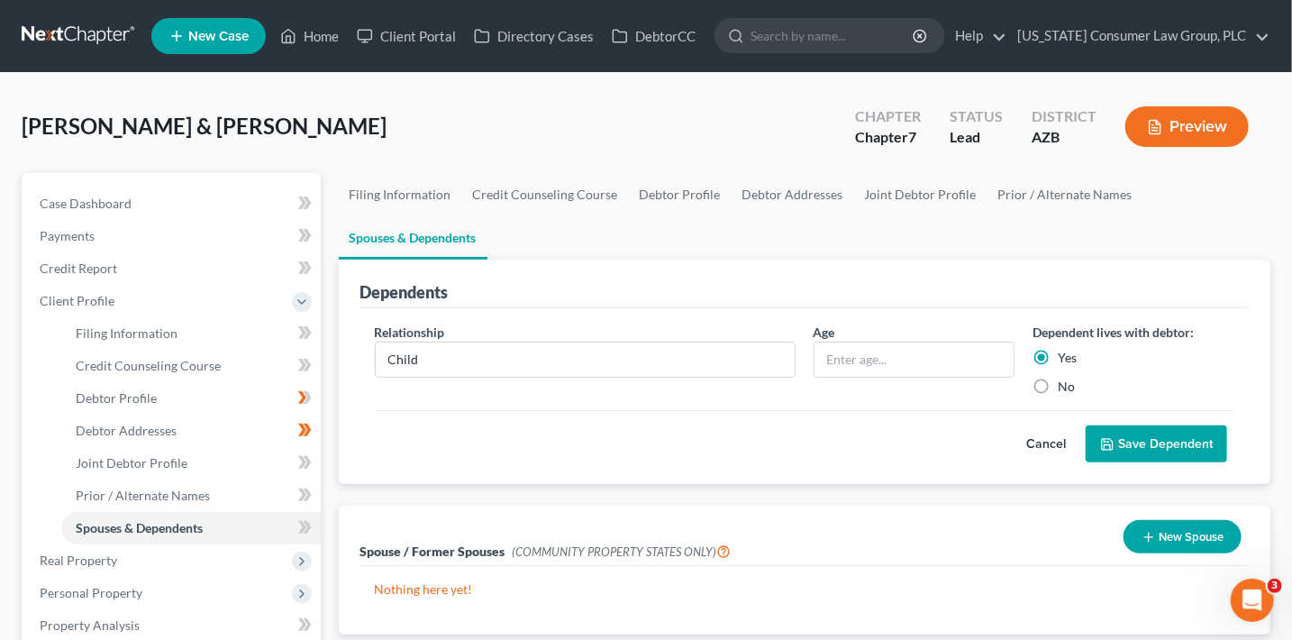
click at [1169, 450] on button "Save Dependent" at bounding box center [1156, 444] width 141 height 38
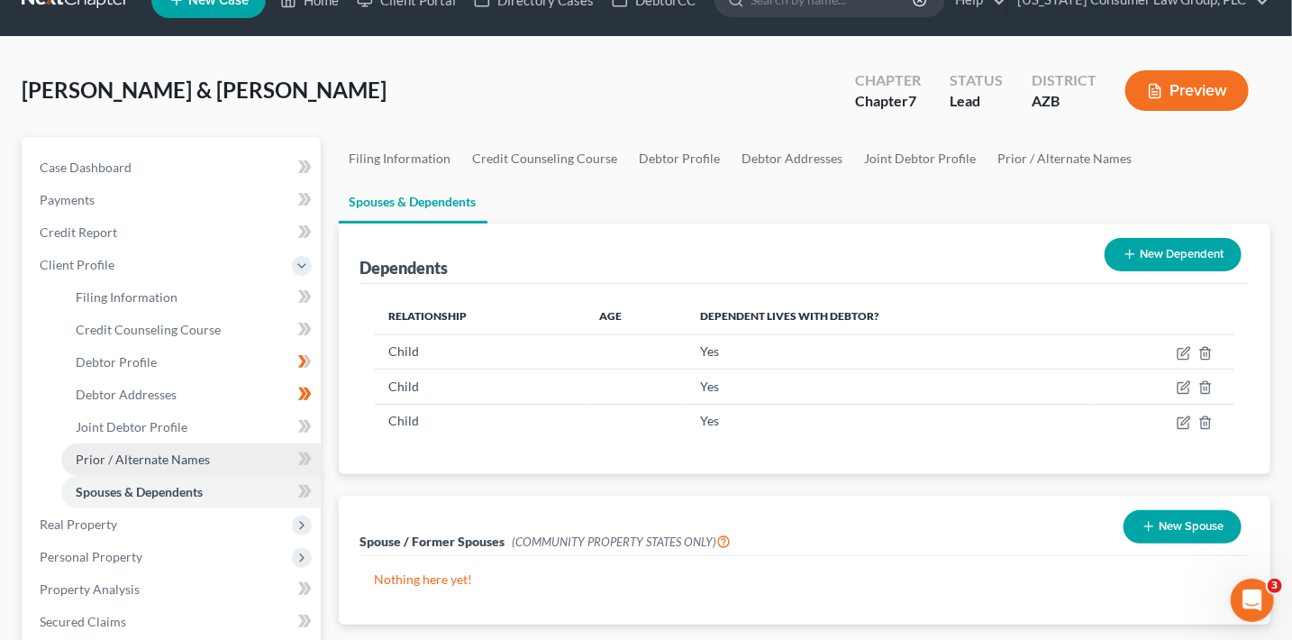
scroll to position [52, 0]
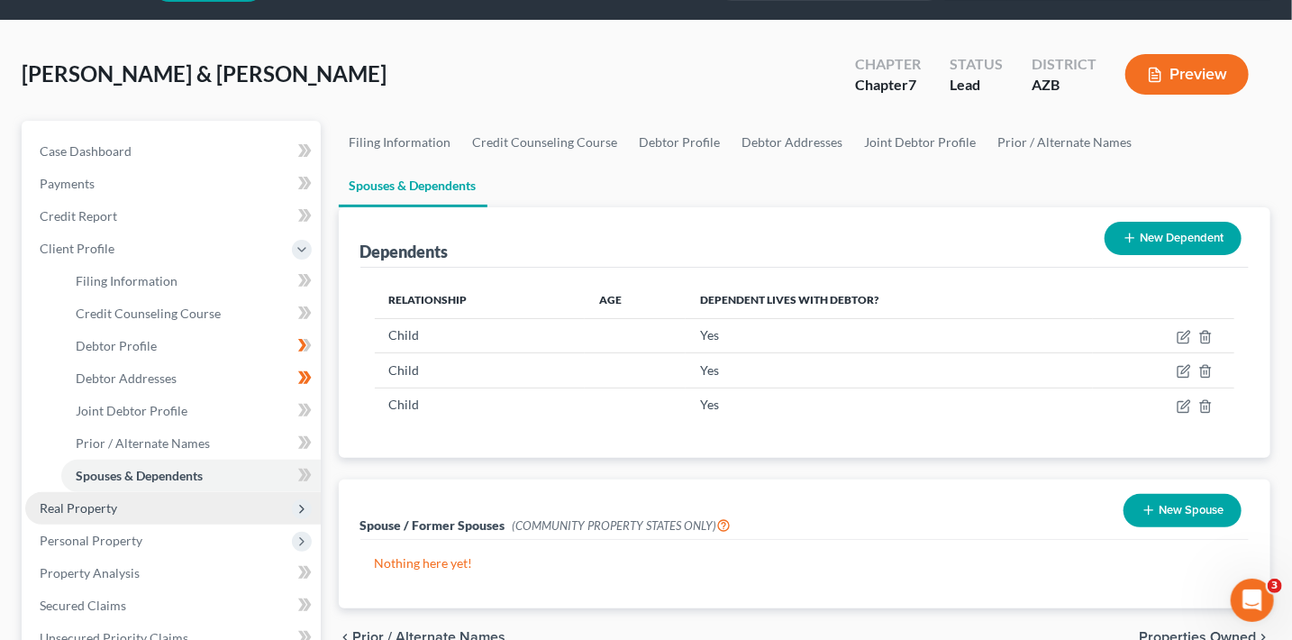
click at [231, 495] on span "Real Property" at bounding box center [172, 508] width 295 height 32
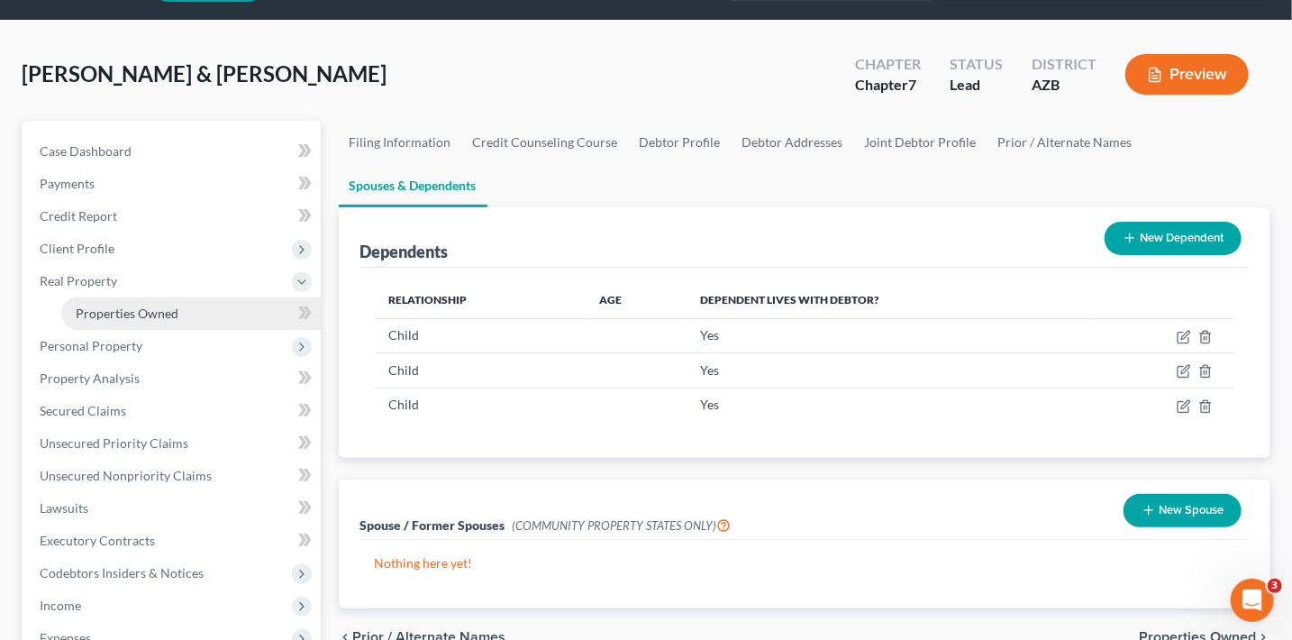
click at [142, 314] on span "Properties Owned" at bounding box center [127, 312] width 103 height 15
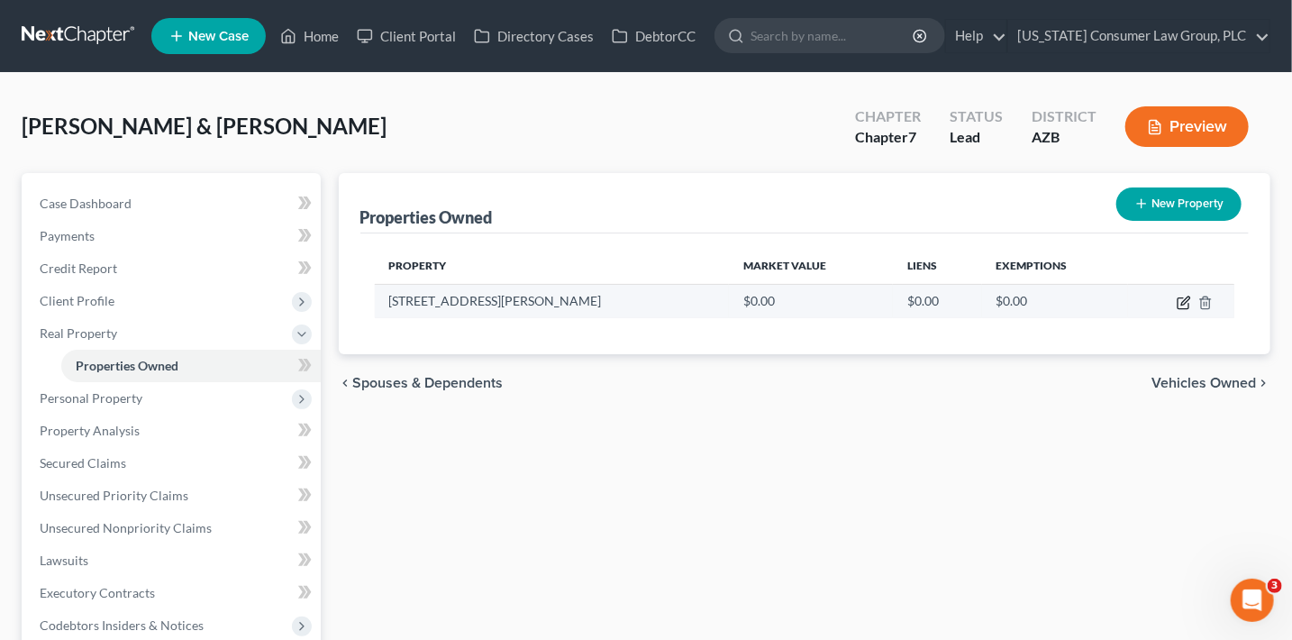
click at [1186, 302] on icon "button" at bounding box center [1184, 302] width 14 height 14
select select "3"
select select "7"
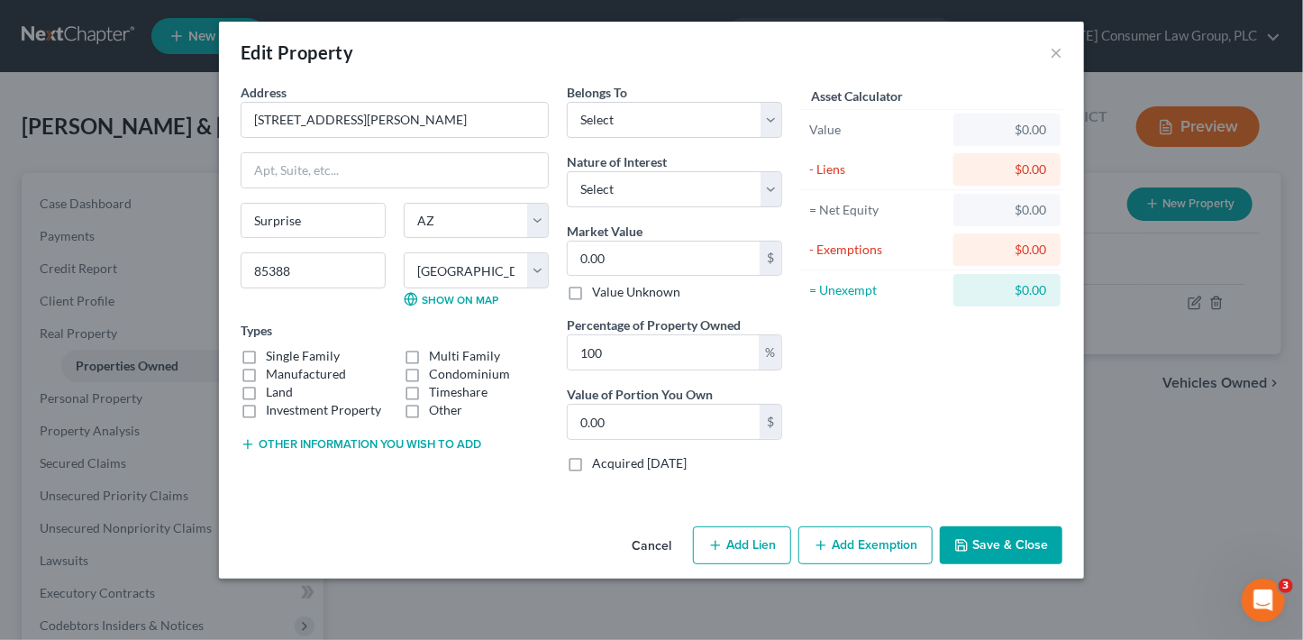
click at [300, 356] on label "Single Family" at bounding box center [303, 356] width 74 height 18
click at [285, 356] on input "Single Family" at bounding box center [279, 353] width 12 height 12
checkbox input "true"
click at [614, 121] on select "Select Debtor 1 Only Debtor 2 Only Debtor 1 And Debtor 2 Only At Least One Of T…" at bounding box center [674, 120] width 215 height 36
select select "2"
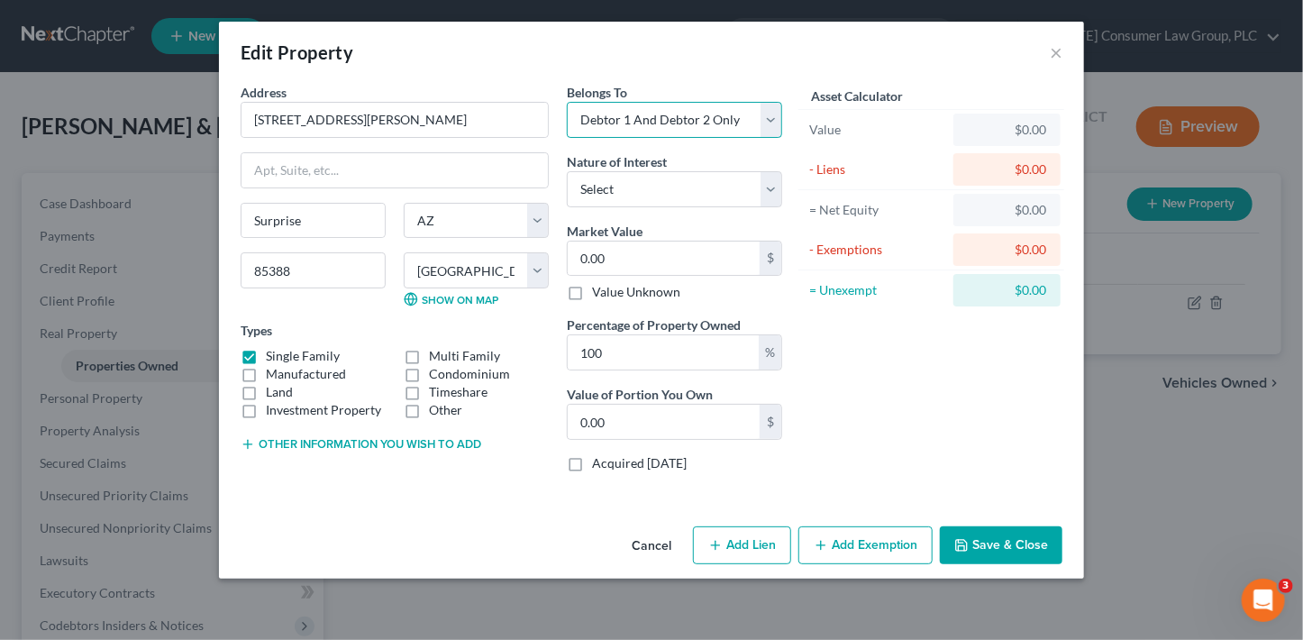
click at [567, 102] on select "Select Debtor 1 Only Debtor 2 Only Debtor 1 And Debtor 2 Only At Least One Of T…" at bounding box center [674, 120] width 215 height 36
click at [627, 194] on select "Select Fee Simple Joint Tenant Life Estate Equitable Interest Future Interest T…" at bounding box center [674, 189] width 215 height 36
select select "0"
click at [567, 171] on select "Select Fee Simple Joint Tenant Life Estate Equitable Interest Future Interest T…" at bounding box center [674, 189] width 215 height 36
click at [622, 252] on input "0.00" at bounding box center [664, 258] width 192 height 34
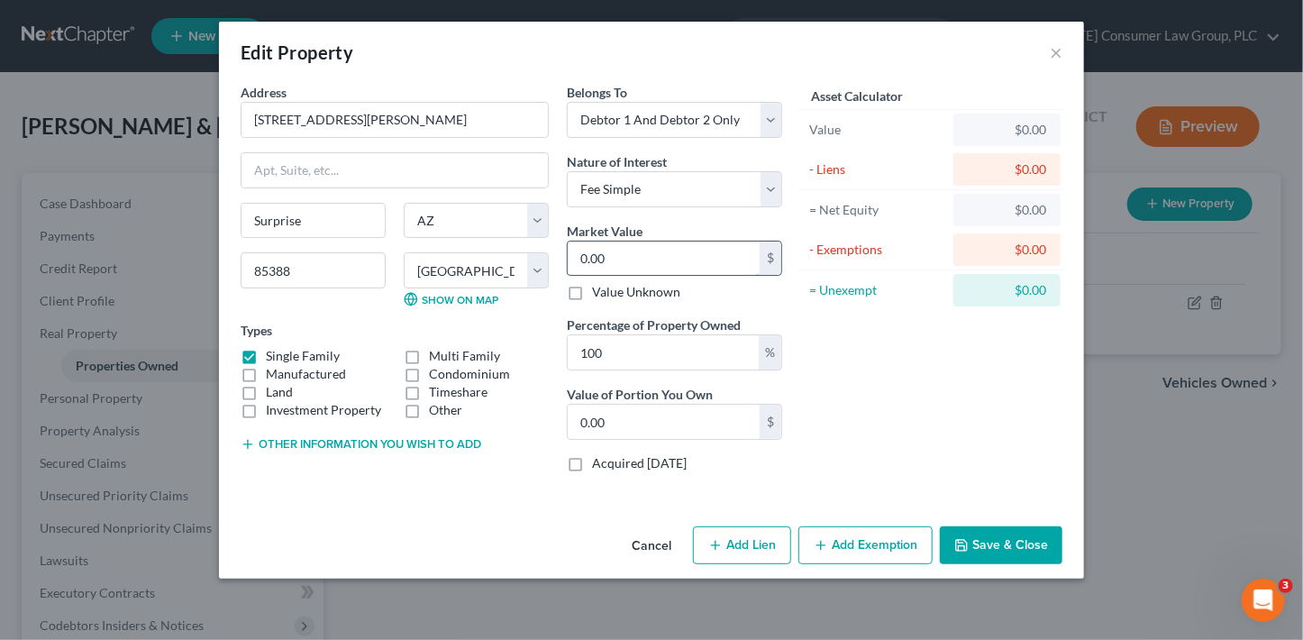
type input "4"
type input "4.00"
type input "48"
type input "48.00"
type input "4"
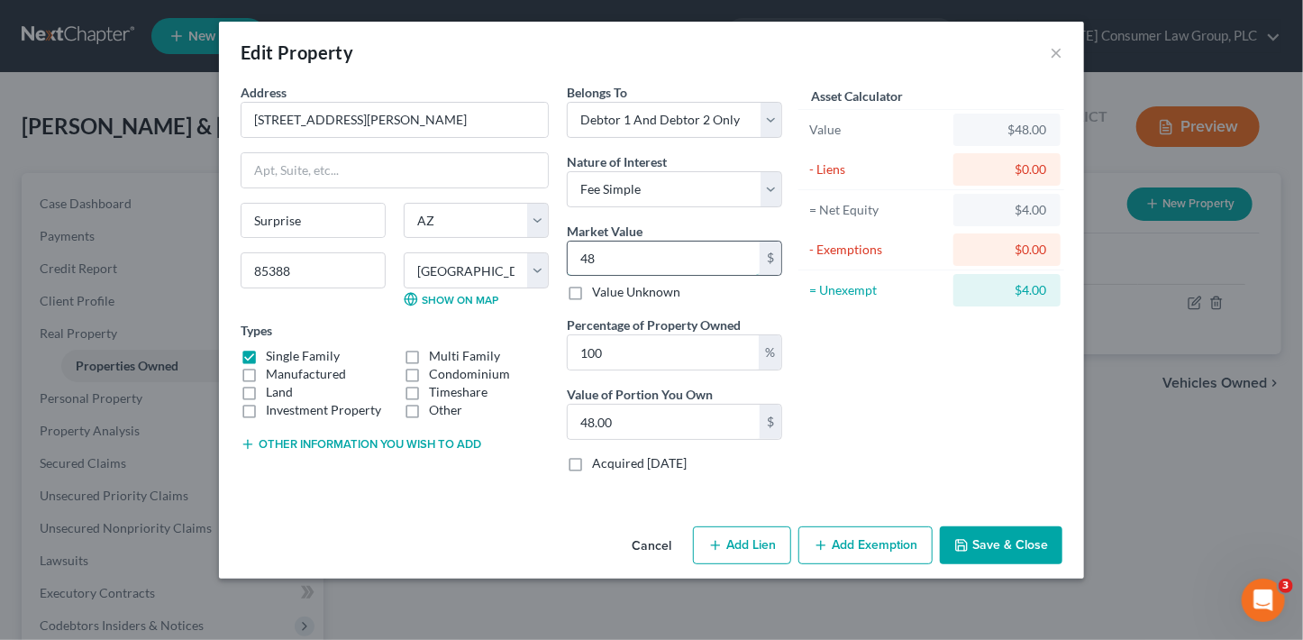
type input "4.00"
type input "49"
type input "49.00"
type input "490"
type input "490.00"
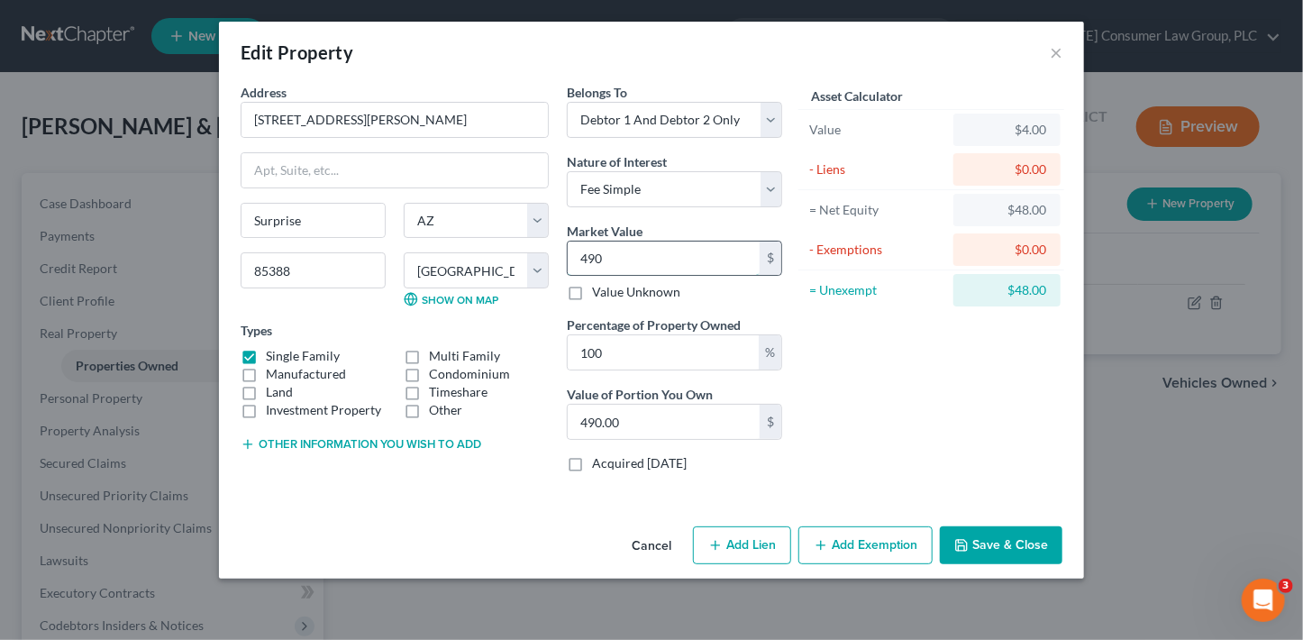
type input "4900"
type input "4,900.00"
type input "4,9000"
type input "49,000.00"
type input "49,0000"
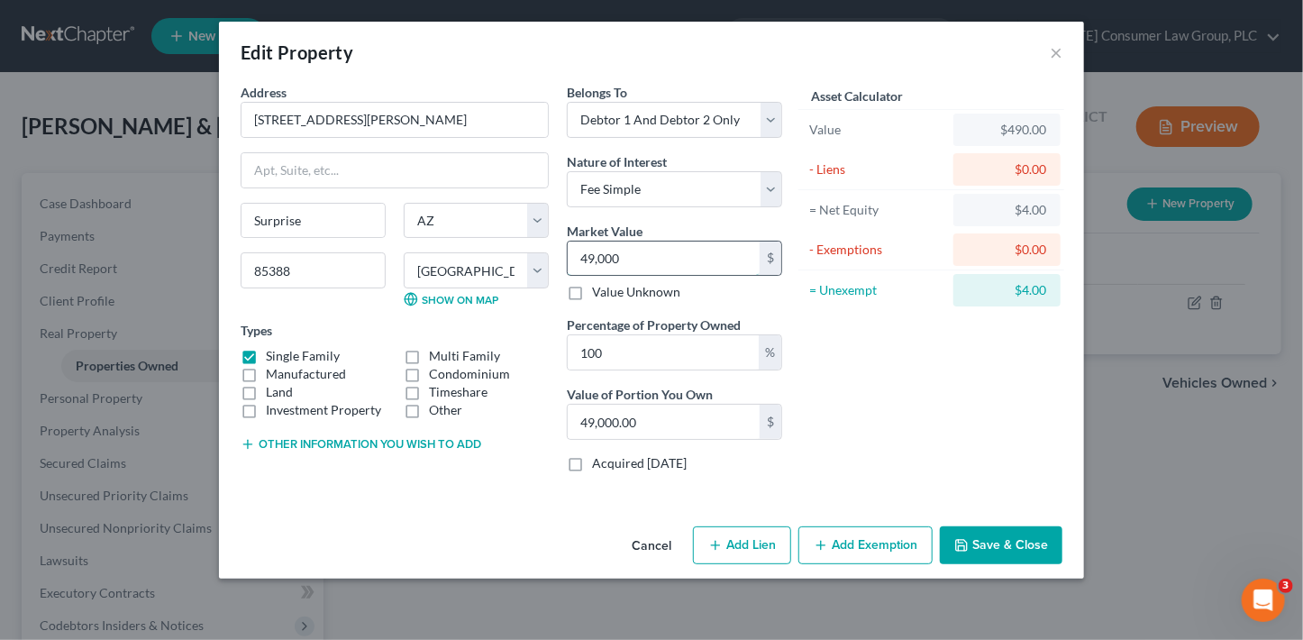
type input "490,000.00"
type input "490,000"
click at [998, 529] on button "Save & Close" at bounding box center [1001, 545] width 123 height 38
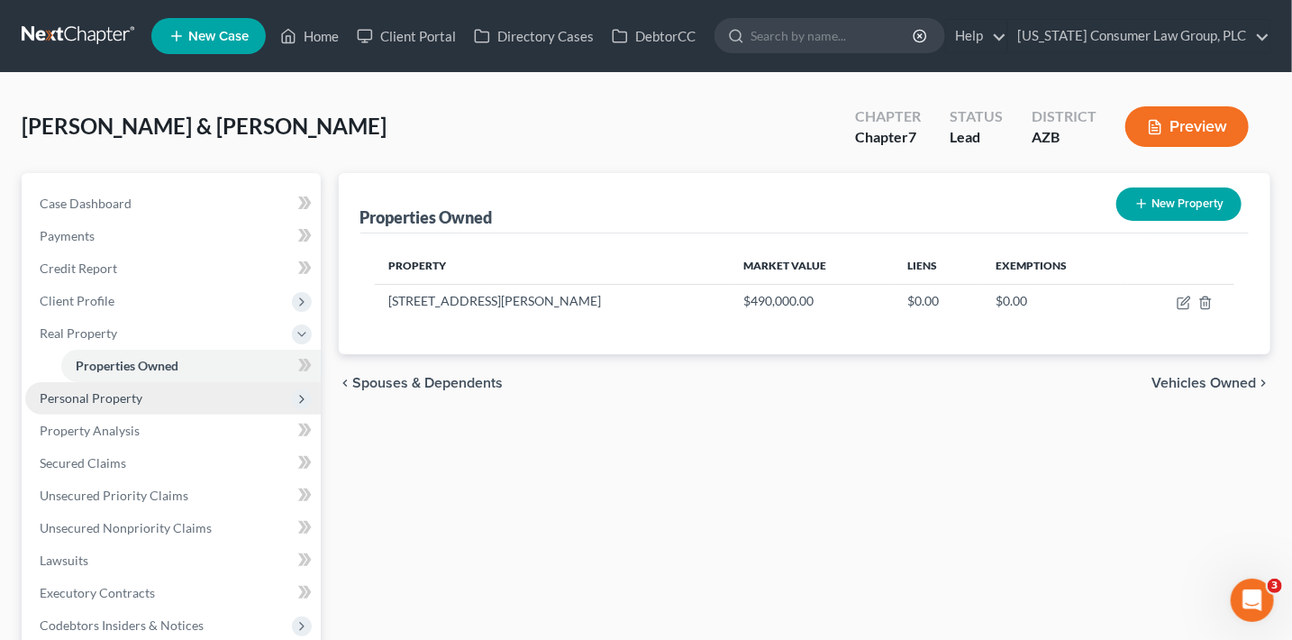
click at [110, 402] on span "Personal Property" at bounding box center [91, 397] width 103 height 15
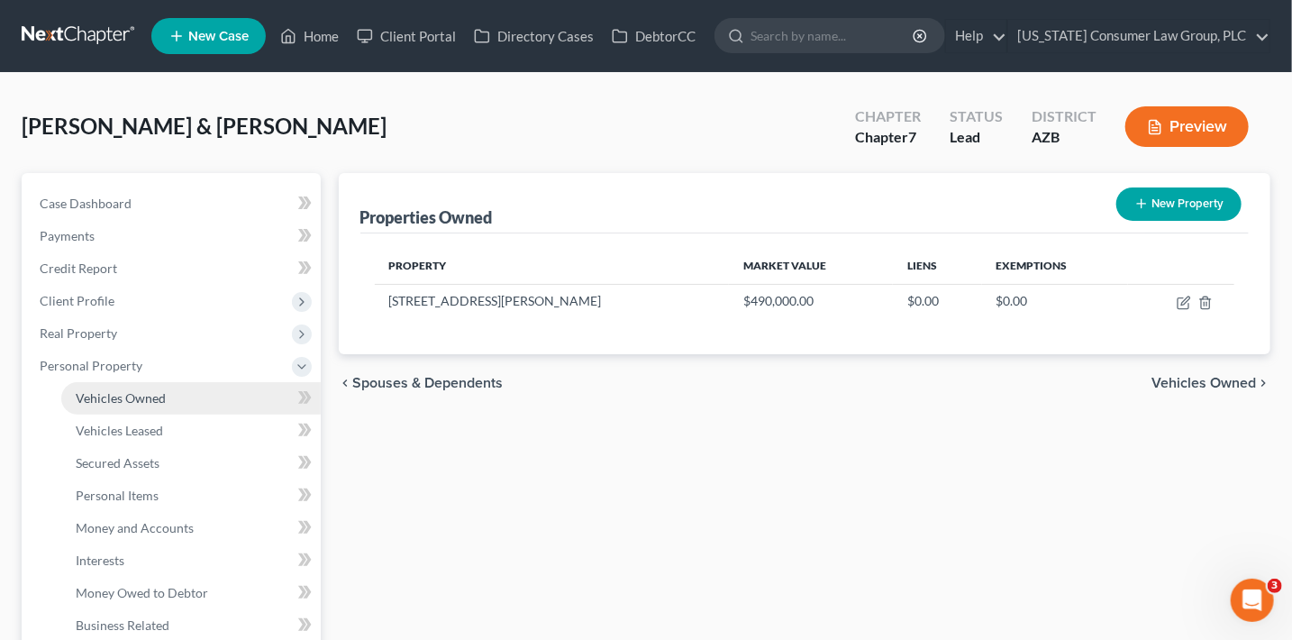
click at [179, 404] on link "Vehicles Owned" at bounding box center [190, 398] width 259 height 32
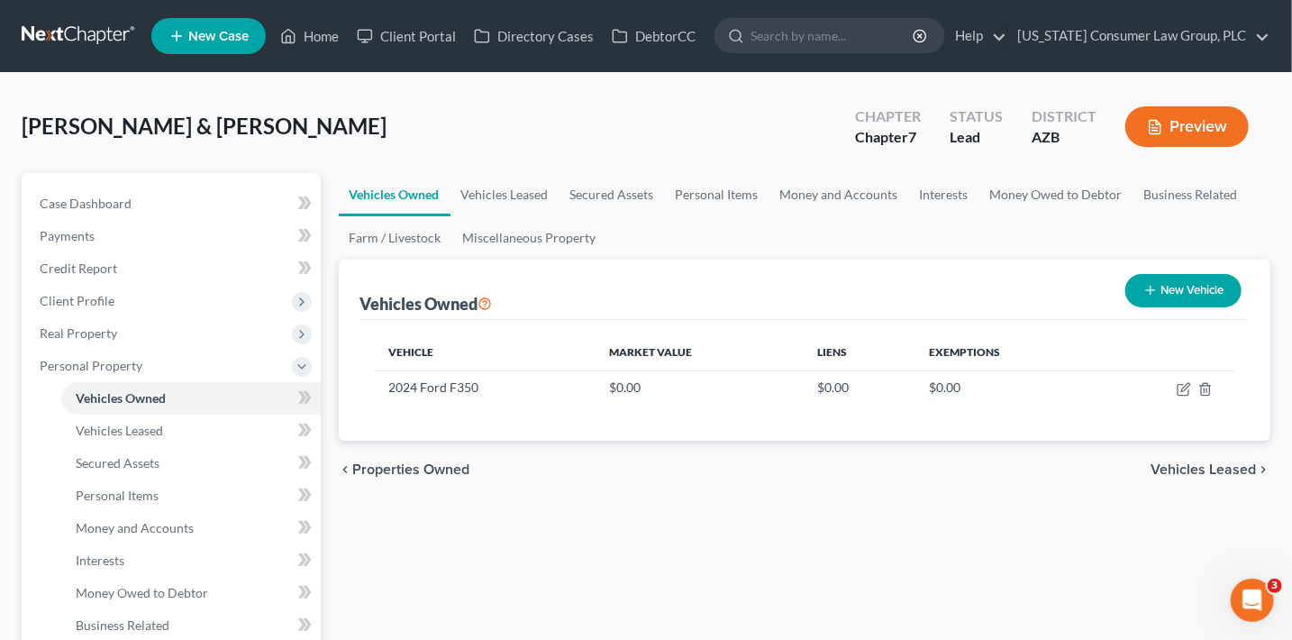
click at [1177, 283] on button "New Vehicle" at bounding box center [1183, 290] width 116 height 33
select select "0"
select select "2"
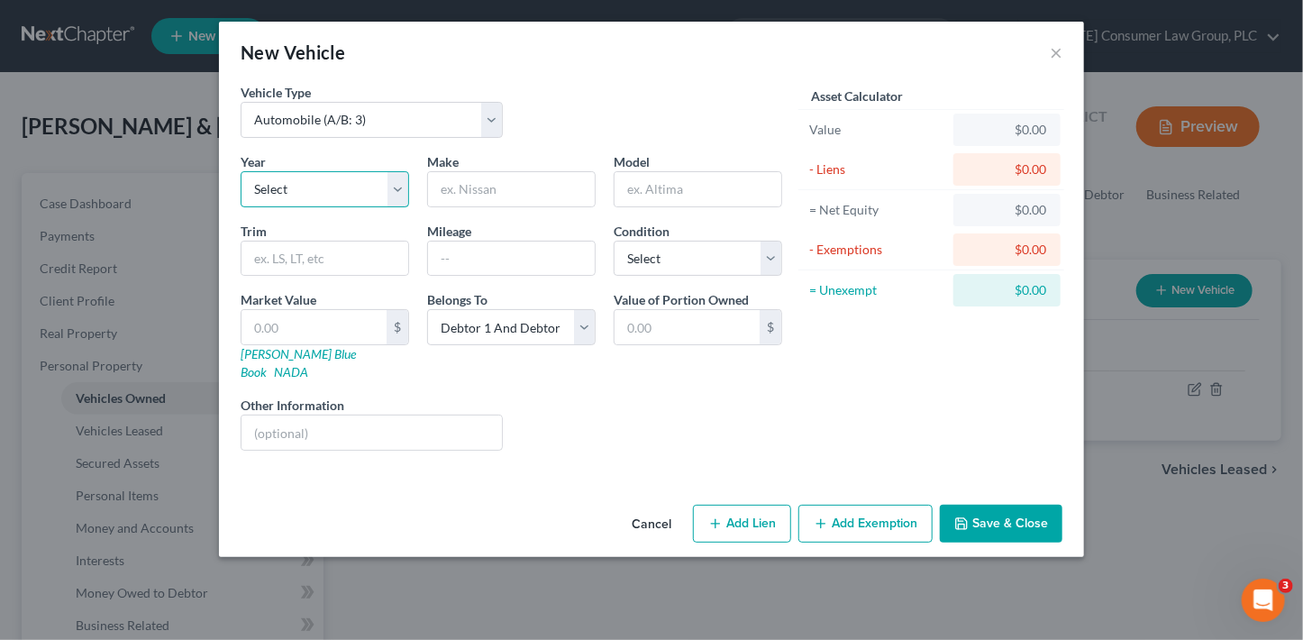
click at [307, 187] on select "Select 2026 2025 2024 2023 2022 2021 2020 2019 2018 2017 2016 2015 2014 2013 20…" at bounding box center [325, 189] width 168 height 36
select select "1"
click at [241, 171] on select "Select 2026 2025 2024 2023 2022 2021 2020 2019 2018 2017 2016 2015 2014 2013 20…" at bounding box center [325, 189] width 168 height 36
click at [523, 191] on input "text" at bounding box center [511, 189] width 167 height 34
type input "Chevrolet"
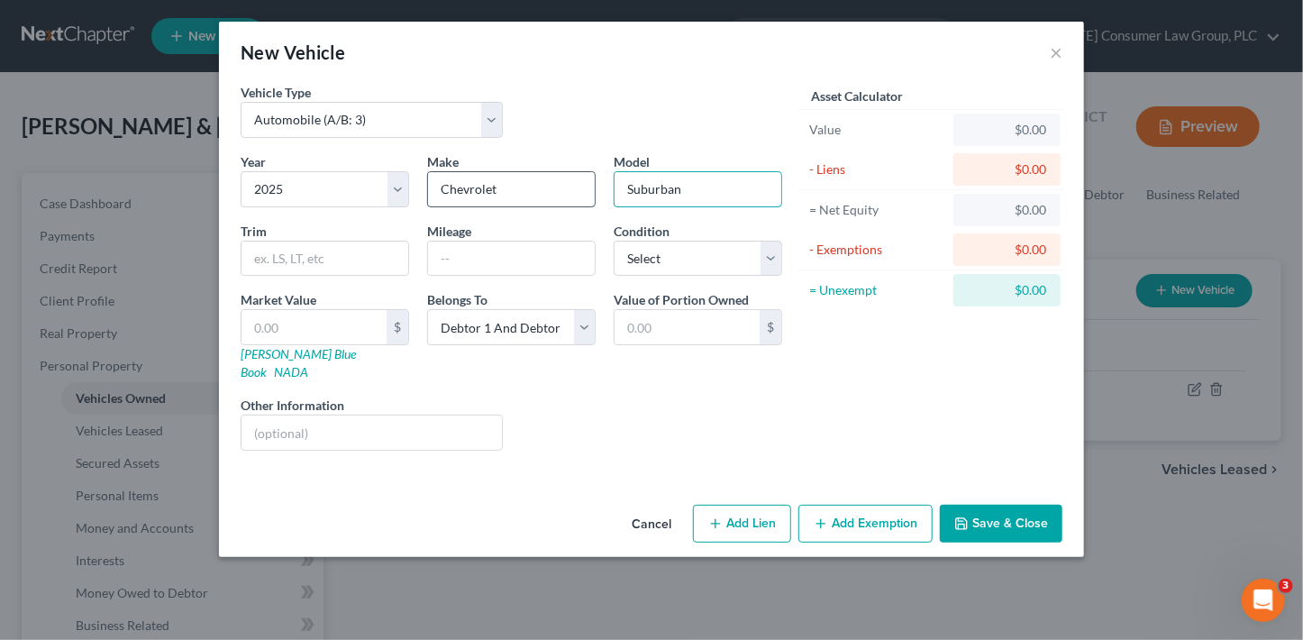
type input "Suburban"
select select "3"
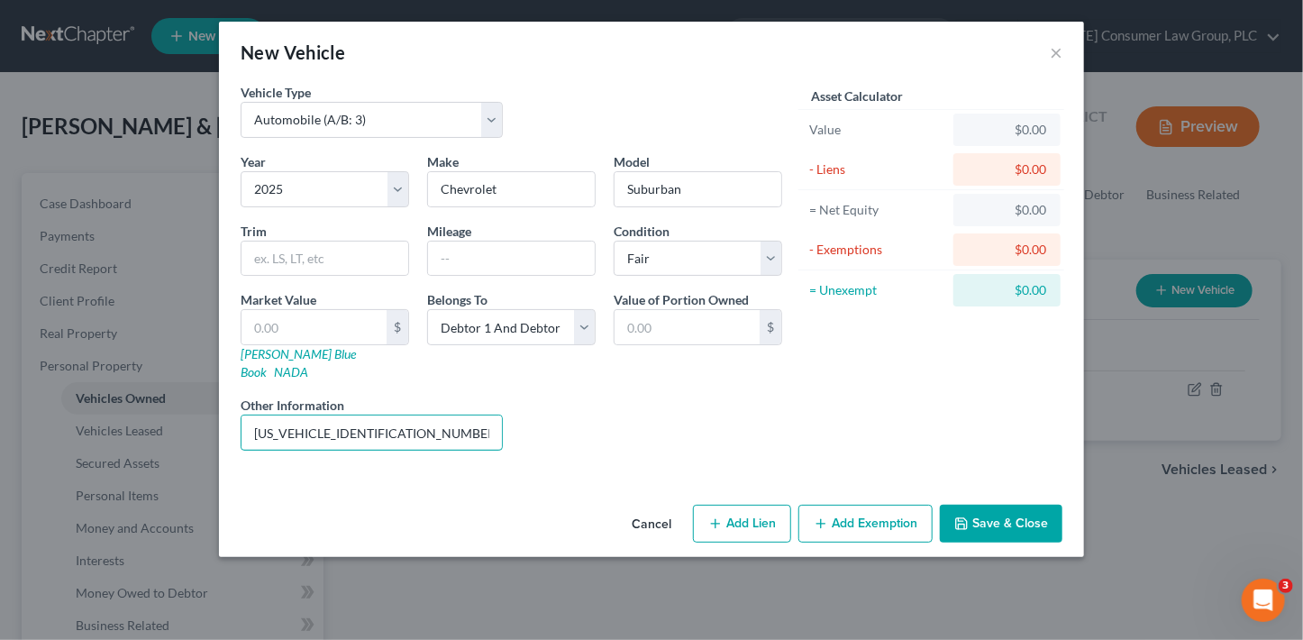
type input "[US_VEHICLE_IDENTIFICATION_NUMBER]"
drag, startPoint x: 1009, startPoint y: 507, endPoint x: 986, endPoint y: 483, distance: 33.8
click at [1009, 506] on button "Save & Close" at bounding box center [1001, 524] width 123 height 38
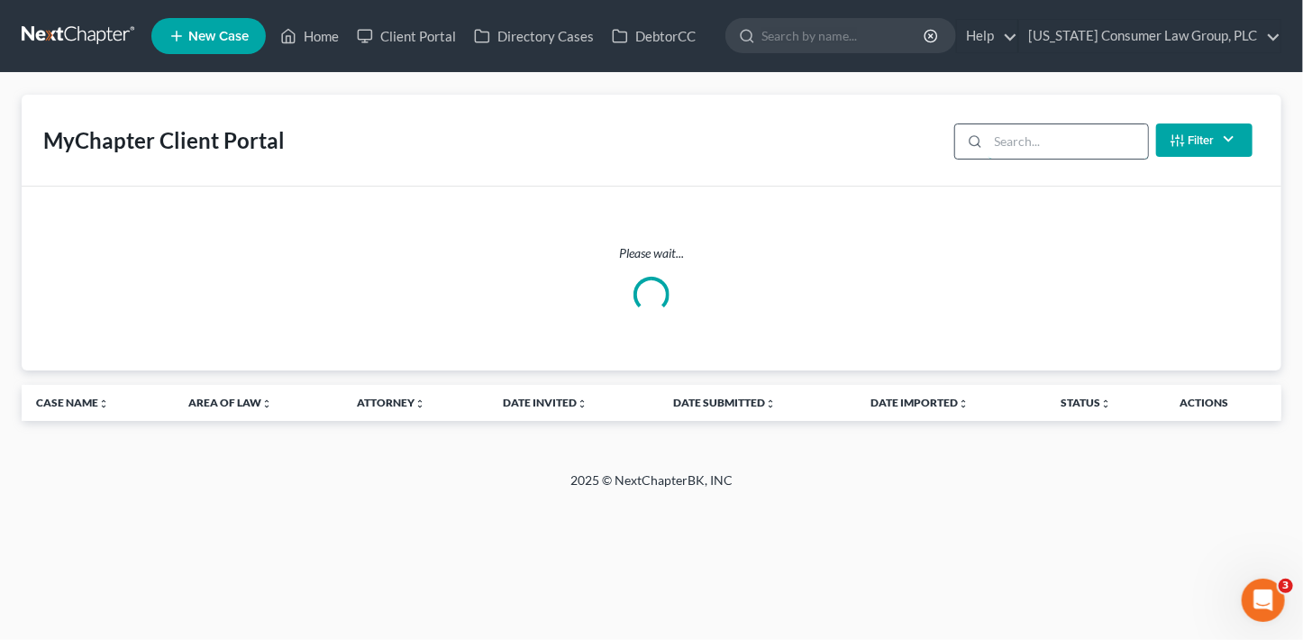
click at [1023, 150] on input "search" at bounding box center [1067, 141] width 159 height 34
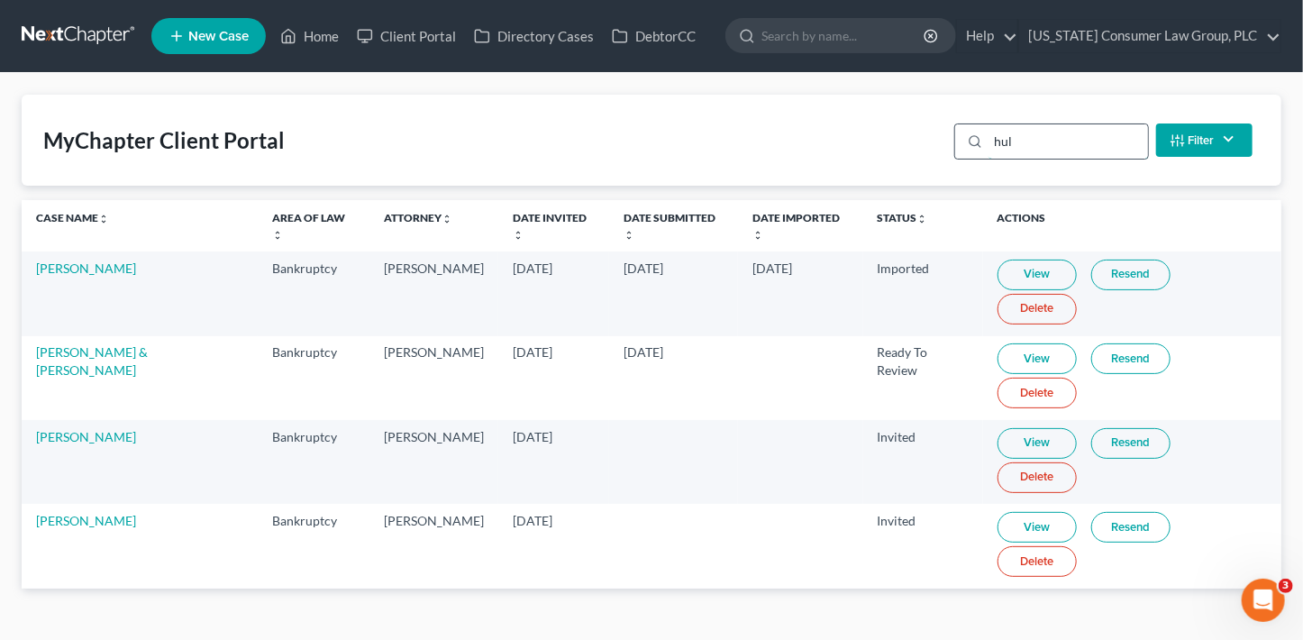
type input "hulb"
